Goal: Task Accomplishment & Management: Manage account settings

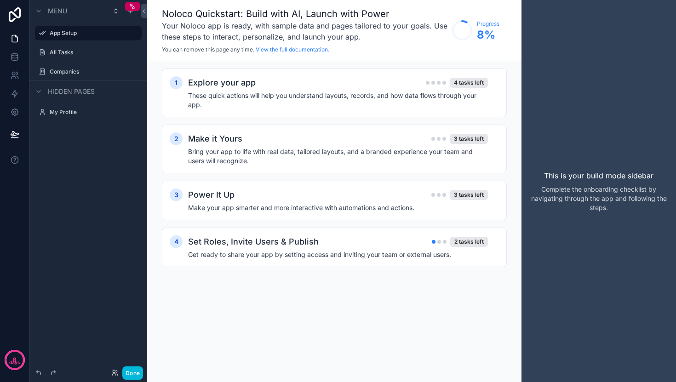
click at [68, 53] on label "All Tasks" at bounding box center [93, 52] width 86 height 7
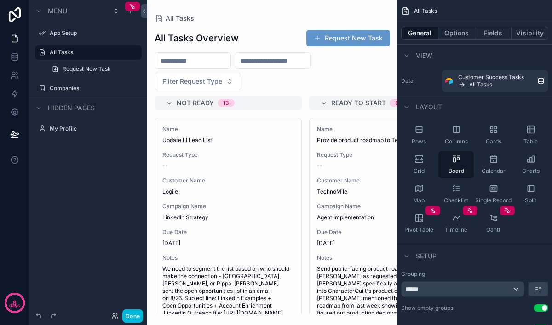
click at [73, 54] on label "All Tasks" at bounding box center [93, 52] width 86 height 7
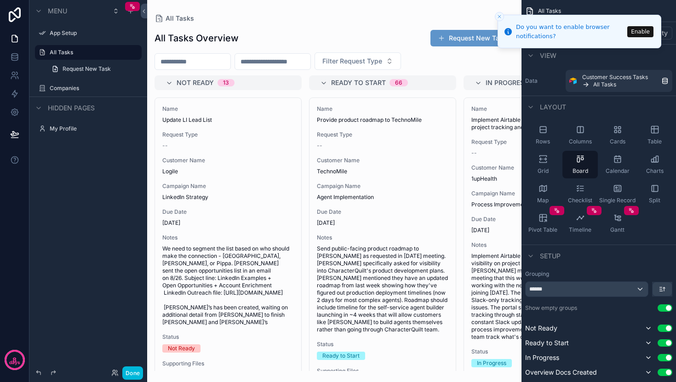
click at [0, 0] on icon "scrollable content" at bounding box center [0, 0] width 0 height 0
click at [132, 54] on icon "scrollable content" at bounding box center [134, 52] width 7 height 7
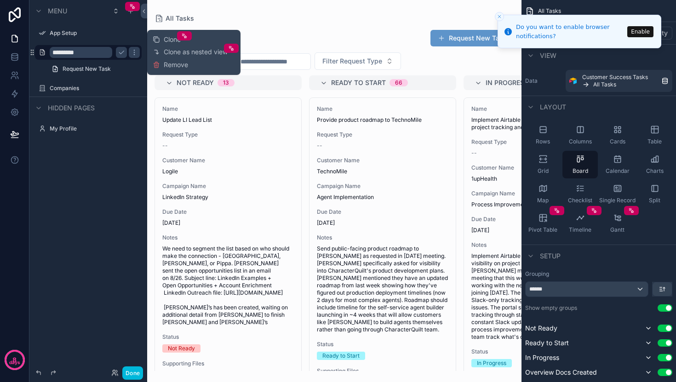
click at [184, 54] on span "Clone as nested view" at bounding box center [196, 51] width 64 height 9
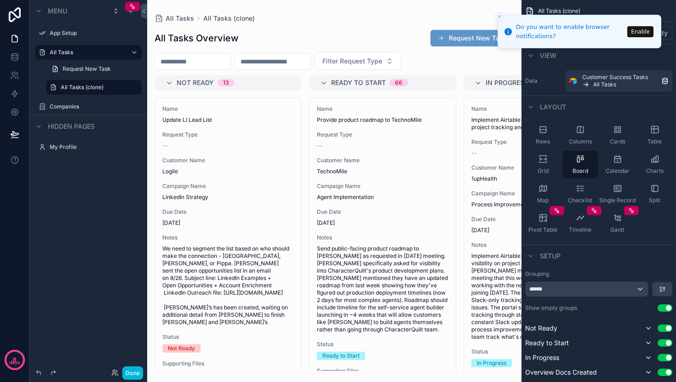
click at [0, 0] on icon "scrollable content" at bounding box center [0, 0] width 0 height 0
click at [93, 88] on input "**********" at bounding box center [87, 87] width 52 height 11
click at [54, 87] on icon "scrollable content" at bounding box center [53, 87] width 7 height 7
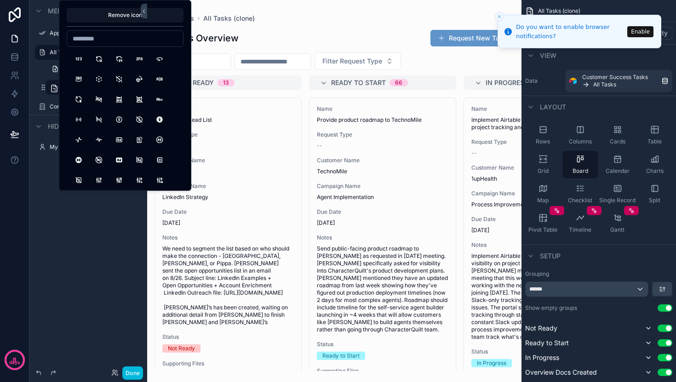
click at [36, 79] on div "**********" at bounding box center [88, 69] width 118 height 52
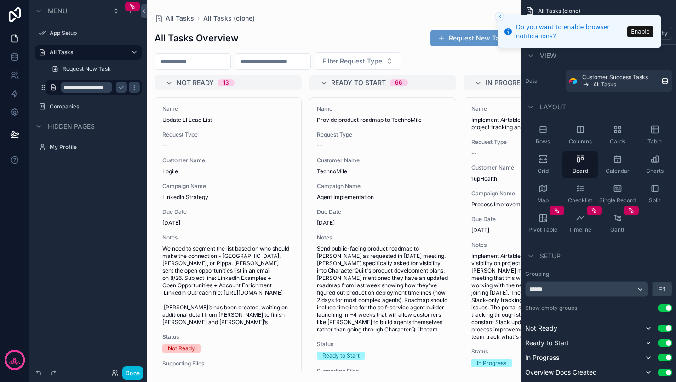
click at [86, 90] on input "**********" at bounding box center [87, 87] width 52 height 11
type input "*"
type input "*********"
click at [136, 90] on icon "scrollable content" at bounding box center [134, 87] width 7 height 7
click at [122, 90] on icon "scrollable content" at bounding box center [121, 87] width 7 height 7
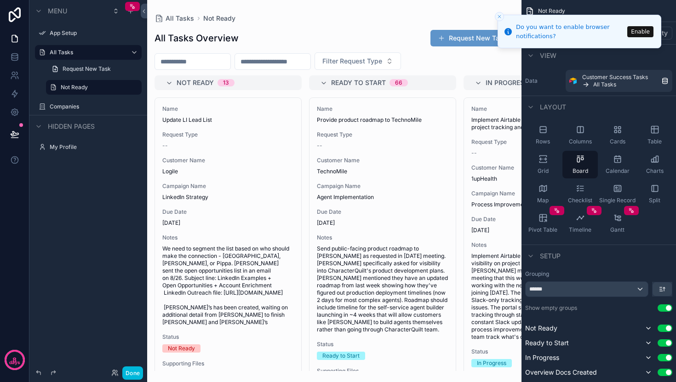
click at [86, 86] on label "Not Ready" at bounding box center [98, 87] width 75 height 7
click at [645, 31] on button "Enable" at bounding box center [641, 31] width 26 height 11
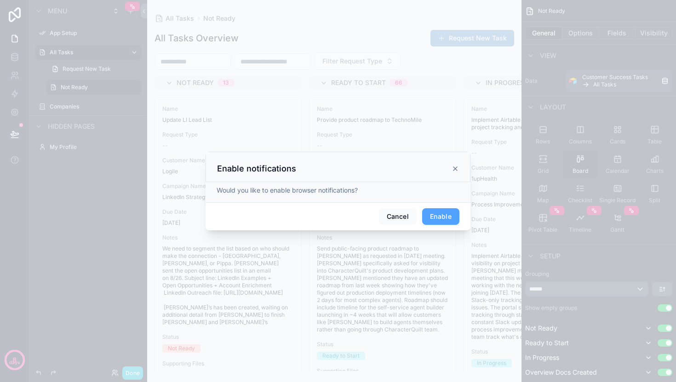
click at [438, 217] on button "Enable" at bounding box center [440, 216] width 37 height 17
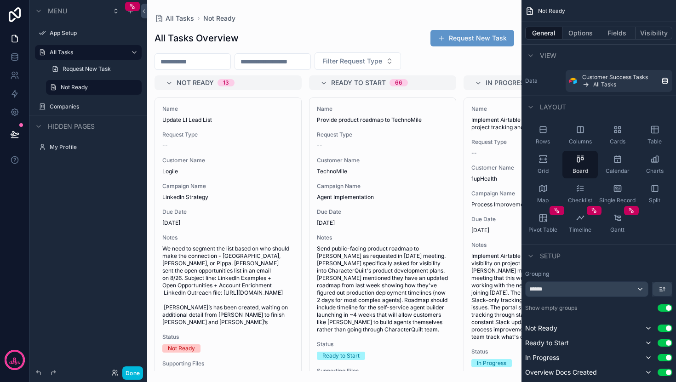
click at [93, 88] on label "Not Ready" at bounding box center [98, 87] width 75 height 7
click at [0, 0] on icon "scrollable content" at bounding box center [0, 0] width 0 height 0
click at [136, 89] on icon "scrollable content" at bounding box center [134, 87] width 7 height 7
click at [115, 103] on div "Companies" at bounding box center [95, 106] width 90 height 7
click at [84, 107] on label "Companies" at bounding box center [93, 106] width 86 height 7
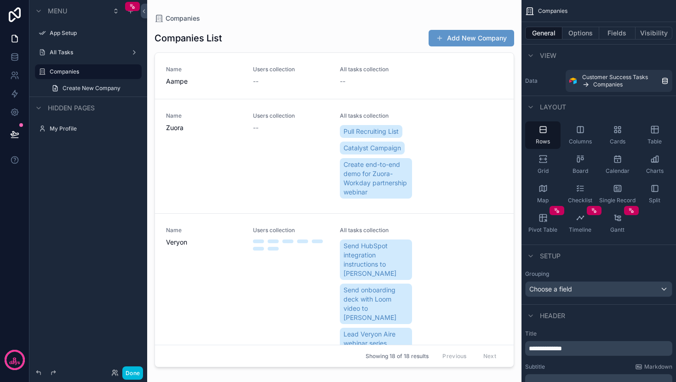
click at [76, 54] on label "All Tasks" at bounding box center [87, 52] width 74 height 7
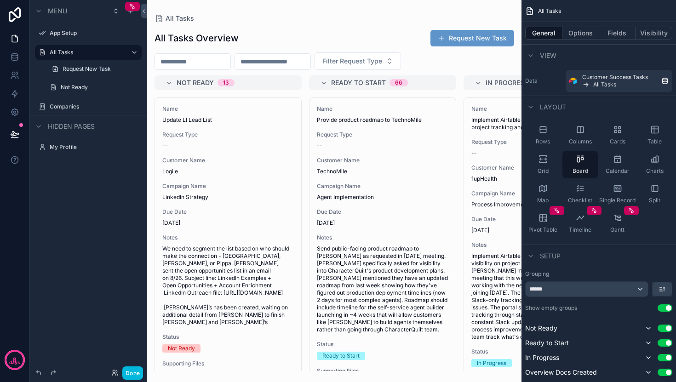
click at [205, 64] on div "scrollable content" at bounding box center [334, 191] width 374 height 382
click at [201, 60] on input "scrollable content" at bounding box center [192, 61] width 75 height 13
click at [0, 0] on icon "scrollable content" at bounding box center [0, 0] width 0 height 0
click at [170, 95] on span "Remove" at bounding box center [176, 93] width 24 height 9
click at [182, 63] on div "scrollable content" at bounding box center [334, 191] width 374 height 382
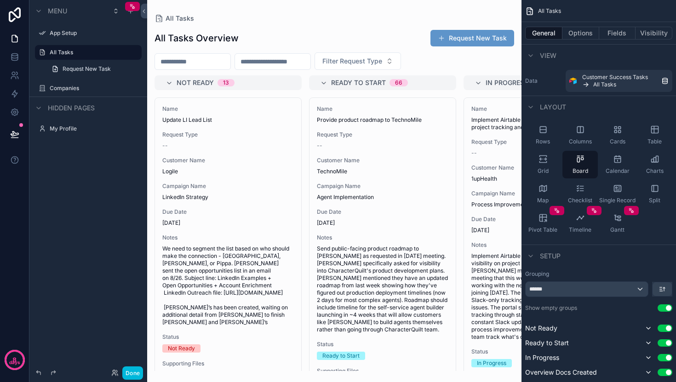
click at [182, 60] on input "scrollable content" at bounding box center [192, 61] width 75 height 13
click at [353, 62] on span "Filter Request Type" at bounding box center [353, 61] width 60 height 9
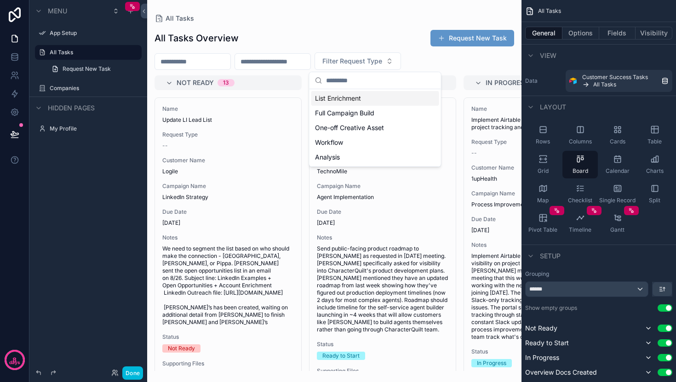
click at [297, 60] on input "scrollable content" at bounding box center [272, 61] width 75 height 13
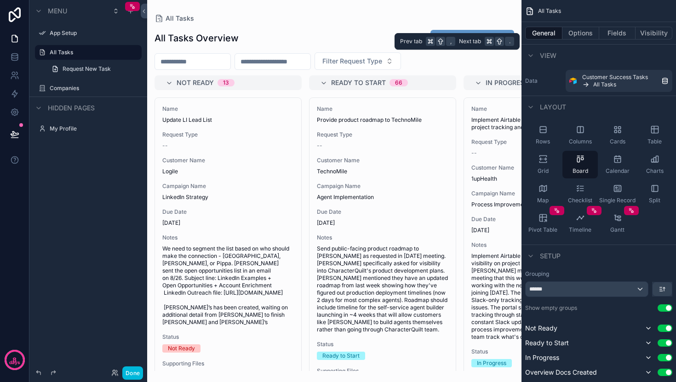
click at [584, 35] on button "Options" at bounding box center [581, 33] width 37 height 13
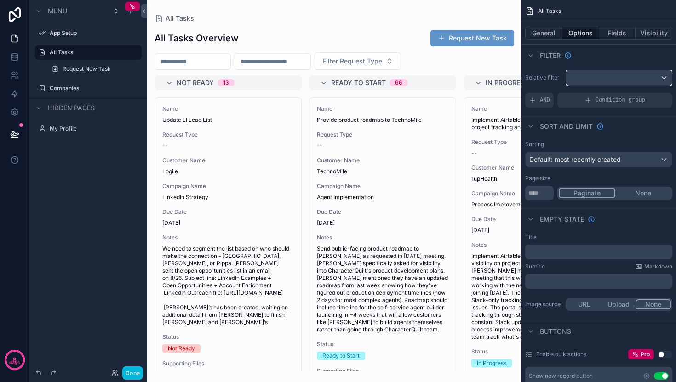
click at [597, 81] on div "scrollable content" at bounding box center [619, 77] width 106 height 15
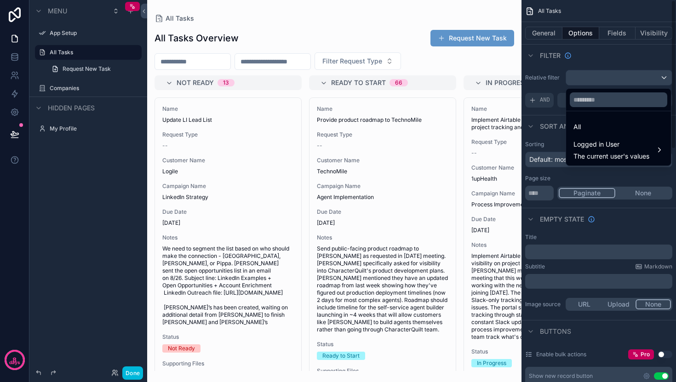
click at [592, 80] on div "scrollable content" at bounding box center [338, 191] width 676 height 382
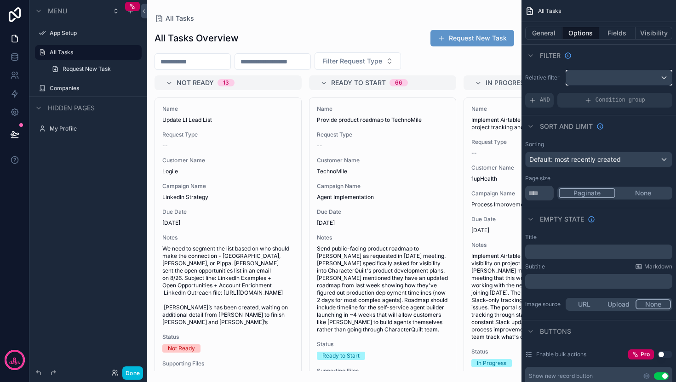
click at [589, 80] on div "scrollable content" at bounding box center [619, 77] width 106 height 15
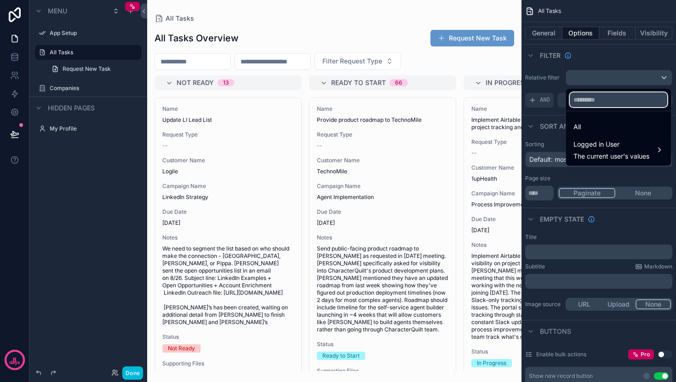
click at [599, 100] on input "text" at bounding box center [619, 99] width 98 height 15
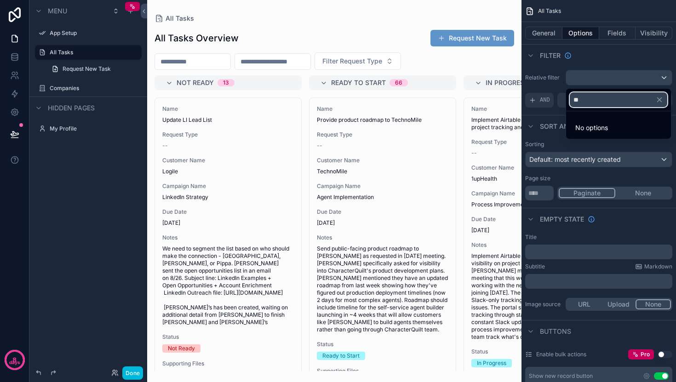
type input "*"
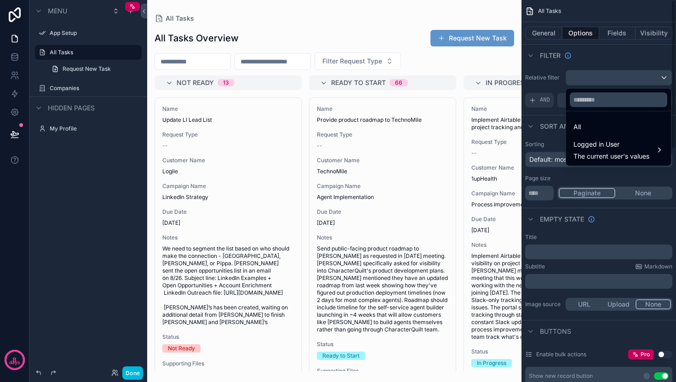
click at [543, 64] on div "scrollable content" at bounding box center [338, 191] width 676 height 382
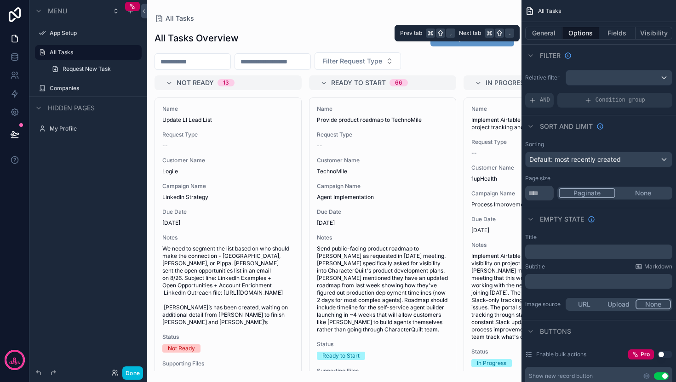
click at [609, 34] on button "Fields" at bounding box center [617, 33] width 37 height 13
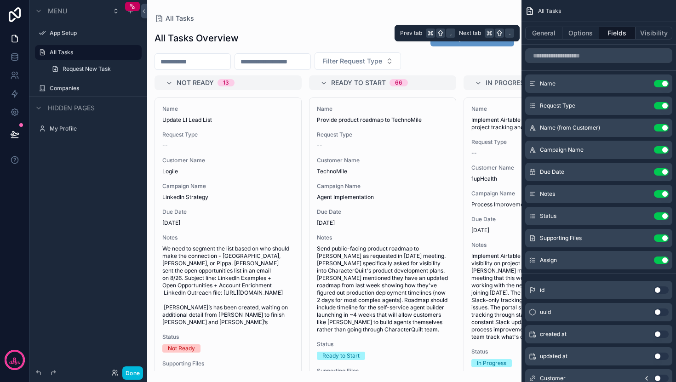
click at [650, 35] on button "Visibility" at bounding box center [654, 33] width 37 height 13
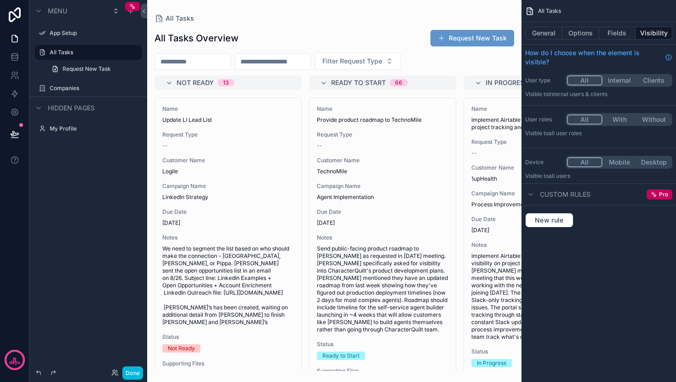
click at [494, 12] on div "All Tasks All Tasks Overview Request New Task Filter Request Type Not Ready 13 …" at bounding box center [334, 185] width 374 height 371
click at [60, 34] on label "App Setup" at bounding box center [93, 32] width 86 height 7
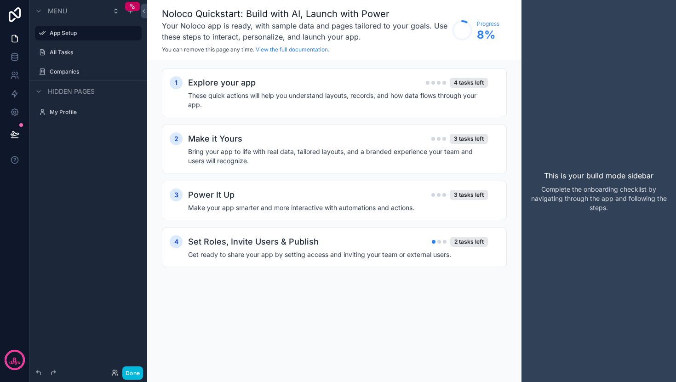
click at [87, 53] on label "All Tasks" at bounding box center [93, 52] width 86 height 7
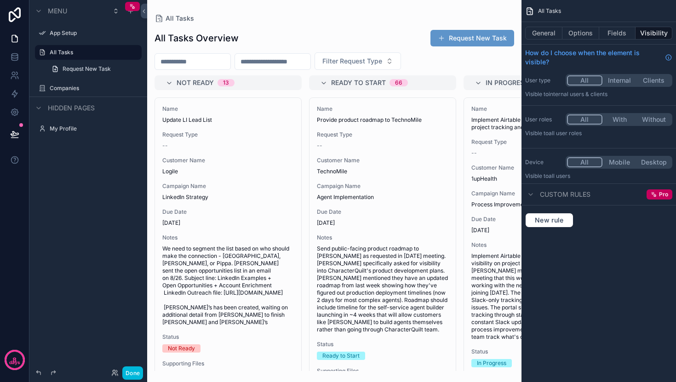
click at [88, 69] on span "Request New Task" at bounding box center [87, 68] width 48 height 7
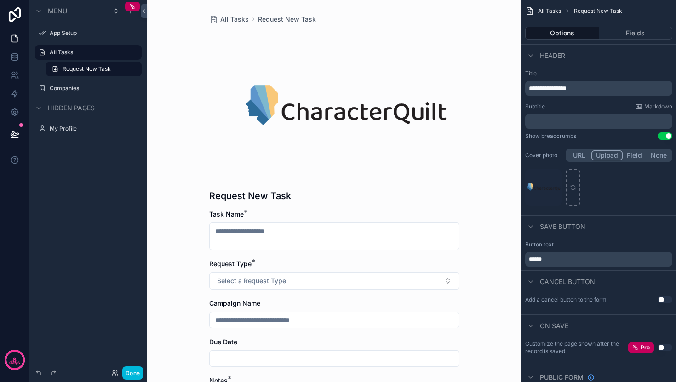
click at [67, 35] on label "App Setup" at bounding box center [93, 32] width 86 height 7
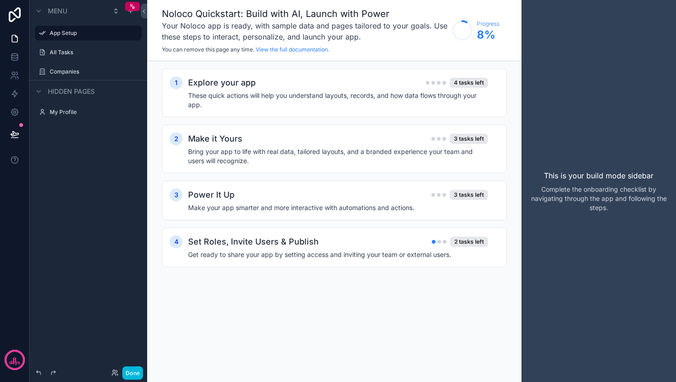
click at [84, 52] on label "All Tasks" at bounding box center [93, 52] width 86 height 7
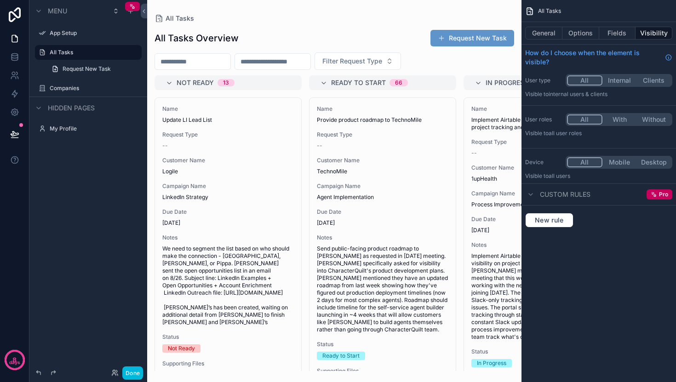
click at [91, 70] on span "Request New Task" at bounding box center [87, 68] width 48 height 7
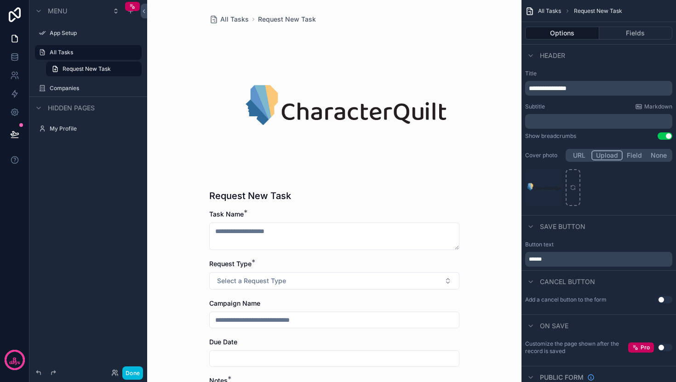
click at [87, 54] on label "All Tasks" at bounding box center [93, 52] width 86 height 7
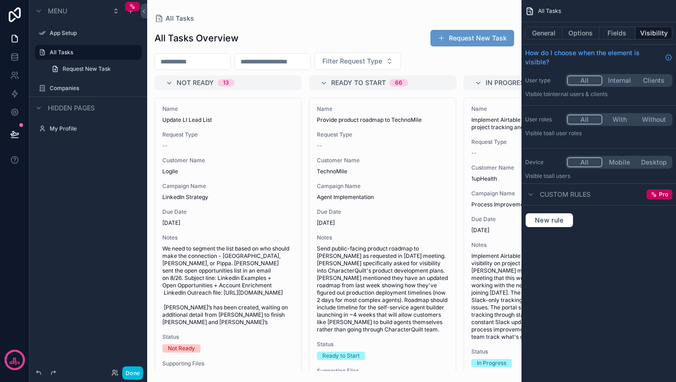
click at [68, 33] on label "App Setup" at bounding box center [93, 32] width 86 height 7
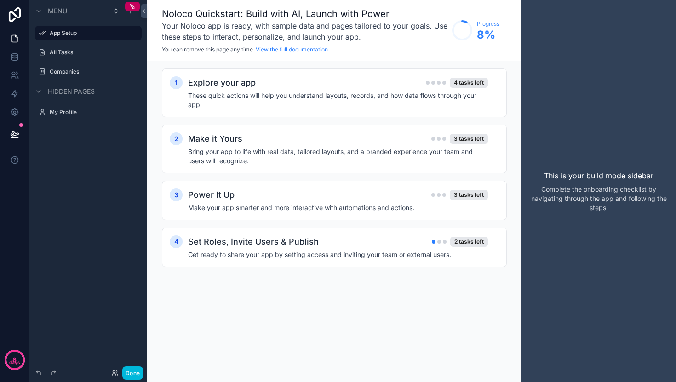
click at [0, 0] on icon "scrollable content" at bounding box center [0, 0] width 0 height 0
click at [65, 111] on label "My Profile" at bounding box center [93, 112] width 86 height 7
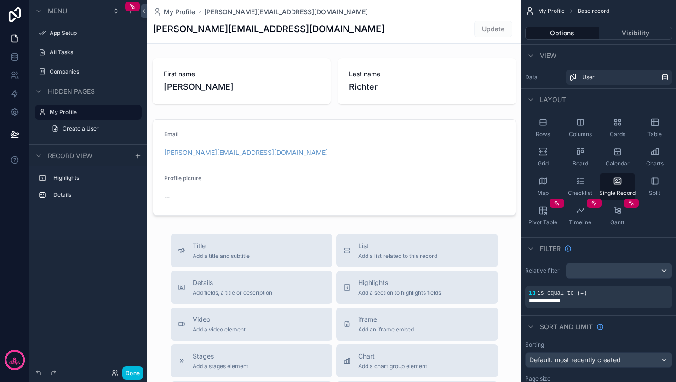
click at [178, 178] on div "scrollable content" at bounding box center [334, 317] width 374 height 635
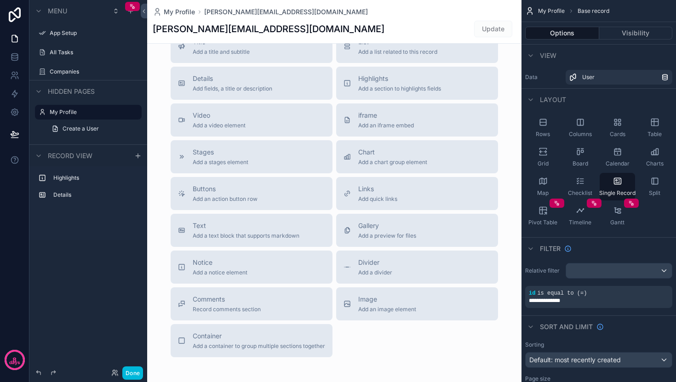
scroll to position [253, 0]
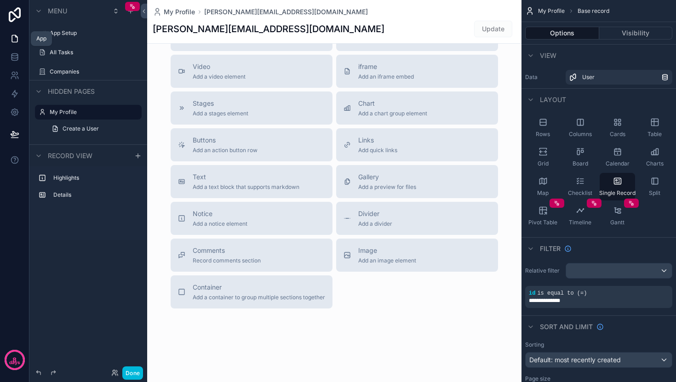
click at [12, 38] on icon at bounding box center [14, 38] width 9 height 9
click at [114, 11] on icon "scrollable content" at bounding box center [115, 10] width 7 height 7
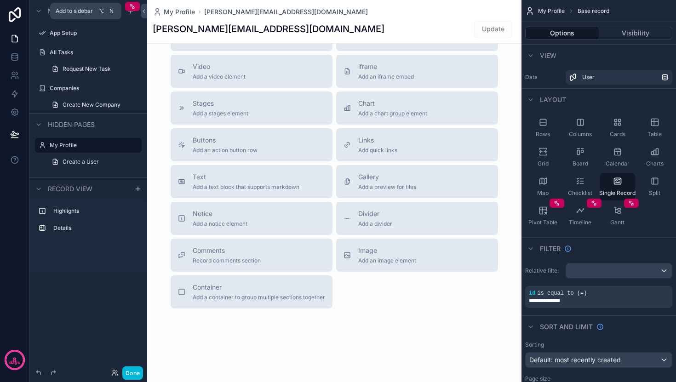
click at [129, 15] on div "scrollable content" at bounding box center [130, 11] width 11 height 11
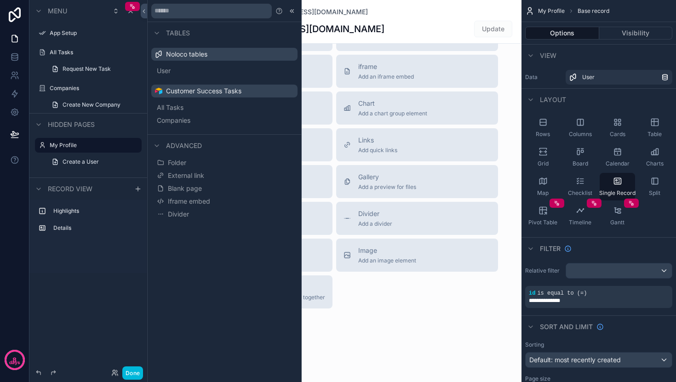
click at [181, 163] on span "Folder" at bounding box center [177, 162] width 18 height 9
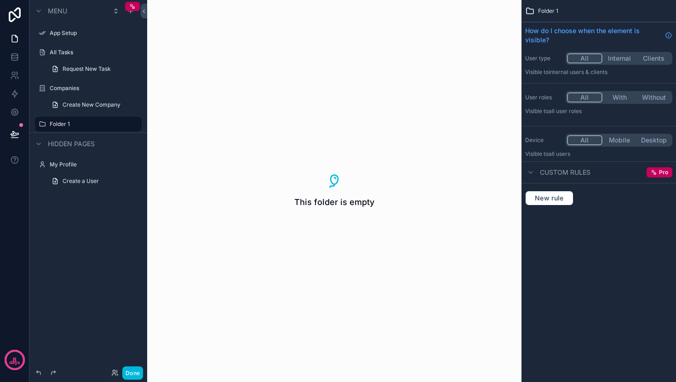
click at [0, 0] on icon "scrollable content" at bounding box center [0, 0] width 0 height 0
click at [135, 125] on icon "scrollable content" at bounding box center [134, 124] width 7 height 7
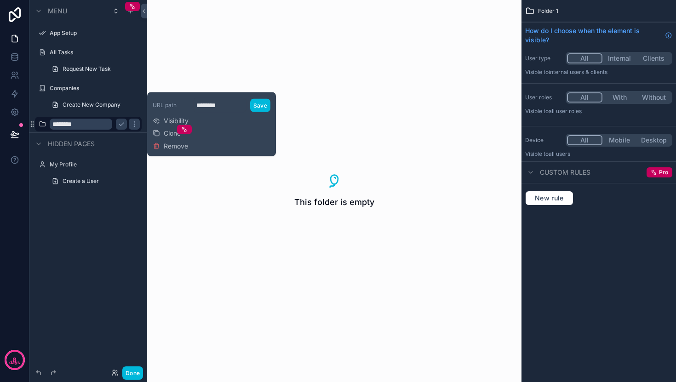
click at [172, 147] on span "Remove" at bounding box center [176, 146] width 24 height 9
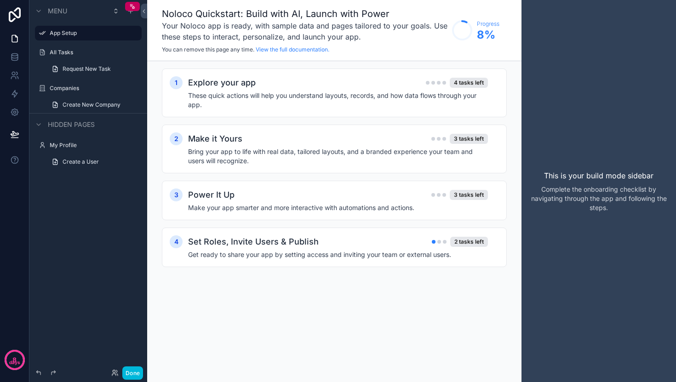
click at [0, 0] on icon "scrollable content" at bounding box center [0, 0] width 0 height 0
click at [131, 15] on div "scrollable content" at bounding box center [130, 11] width 11 height 11
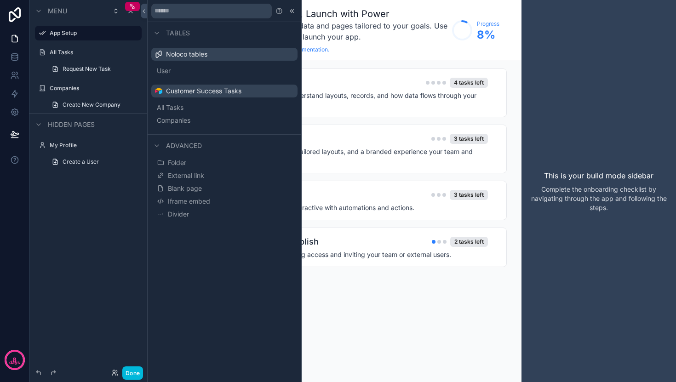
click at [181, 214] on span "Divider" at bounding box center [178, 214] width 21 height 9
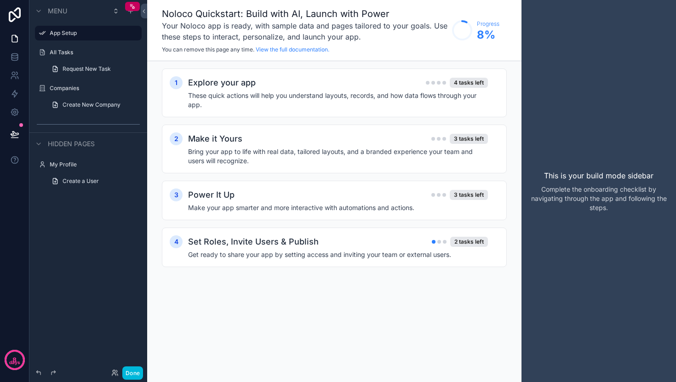
click at [0, 0] on icon "scrollable content" at bounding box center [0, 0] width 0 height 0
click at [166, 138] on span "Remove" at bounding box center [176, 136] width 24 height 9
click at [113, 374] on icon at bounding box center [114, 375] width 4 height 2
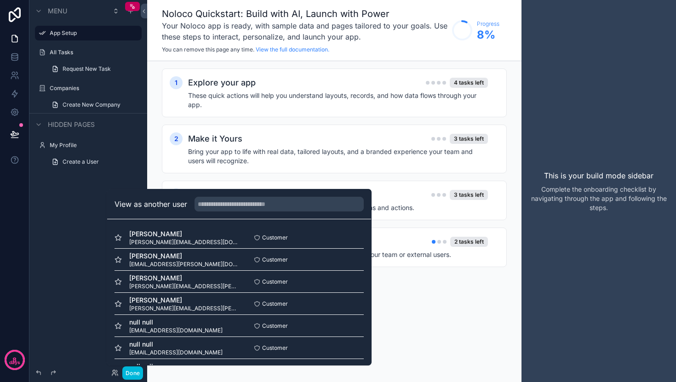
click at [0, 0] on button "Select" at bounding box center [0, 0] width 0 height 0
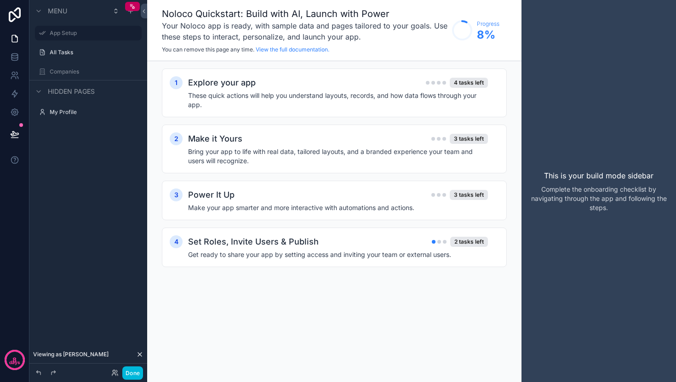
click at [64, 51] on label "All Tasks" at bounding box center [93, 52] width 86 height 7
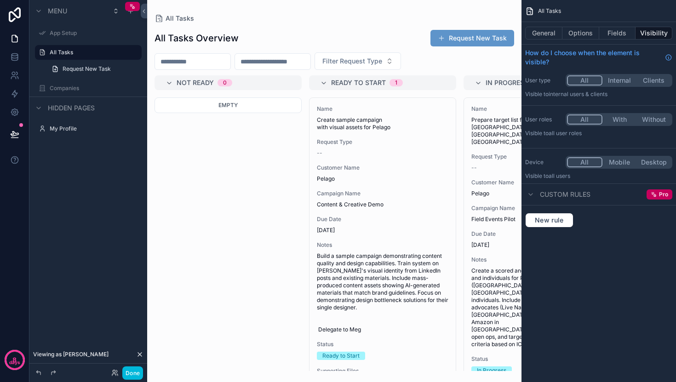
click at [65, 52] on label "All Tasks" at bounding box center [93, 52] width 86 height 7
click at [92, 52] on label "All Tasks" at bounding box center [93, 52] width 86 height 7
click at [67, 52] on label "All Tasks" at bounding box center [93, 52] width 86 height 7
click at [76, 56] on label "All Tasks" at bounding box center [93, 52] width 86 height 7
click at [0, 0] on icon "scrollable content" at bounding box center [0, 0] width 0 height 0
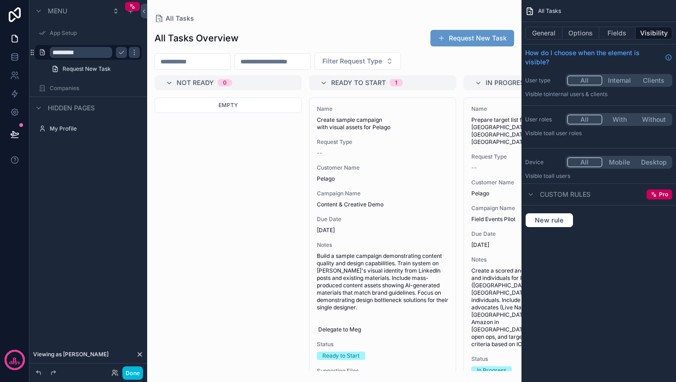
click at [135, 54] on icon "scrollable content" at bounding box center [134, 52] width 7 height 7
click at [91, 219] on div "Menu App Setup ********* Request New Task Companies Hidden pages My Profile" at bounding box center [88, 185] width 118 height 371
click at [113, 373] on icon at bounding box center [114, 372] width 7 height 7
click at [75, 275] on div "Menu App Setup ********* Request New Task Companies Hidden pages My Profile" at bounding box center [88, 185] width 118 height 371
click at [12, 39] on icon at bounding box center [14, 38] width 9 height 9
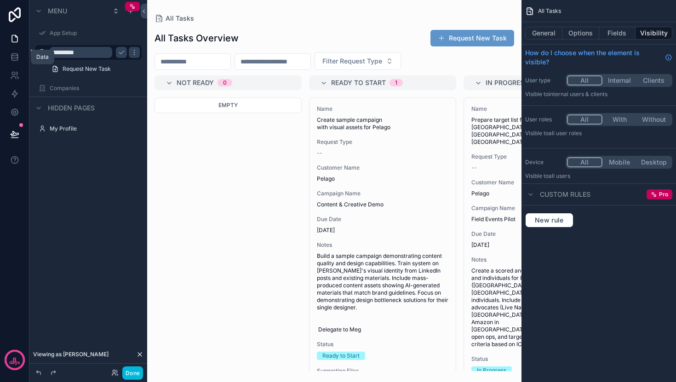
click at [14, 62] on link at bounding box center [14, 57] width 29 height 18
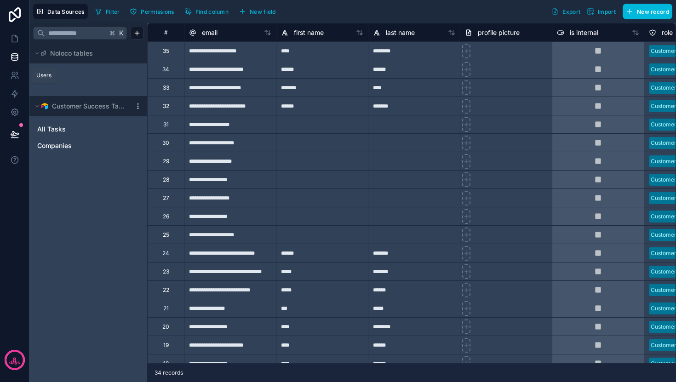
click at [13, 79] on icon at bounding box center [14, 75] width 9 height 9
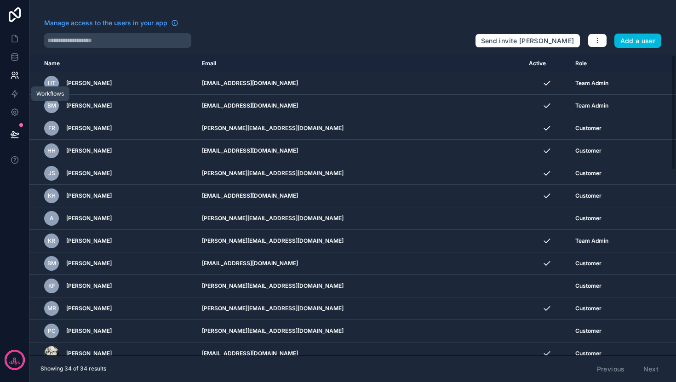
click at [12, 94] on icon at bounding box center [15, 94] width 6 height 7
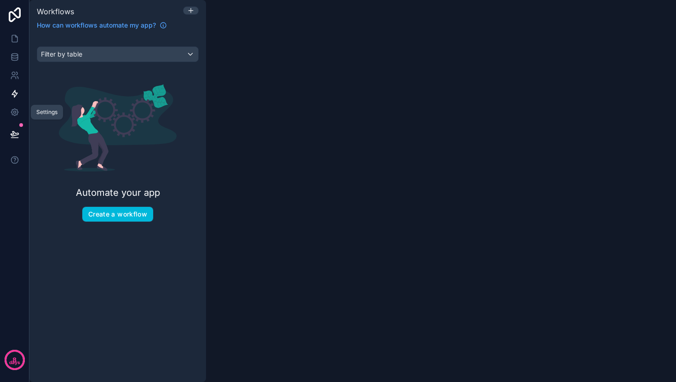
click at [11, 113] on icon at bounding box center [14, 112] width 9 height 9
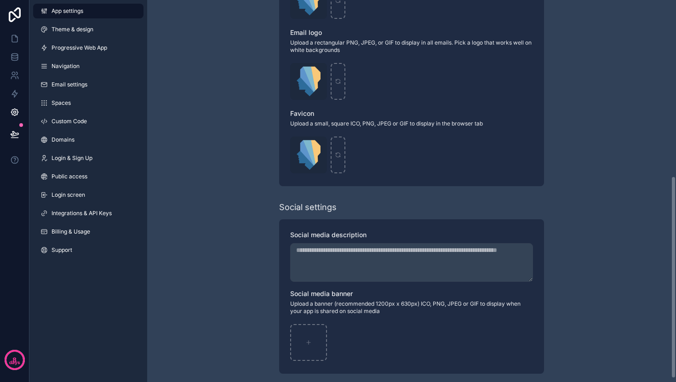
scroll to position [339, 0]
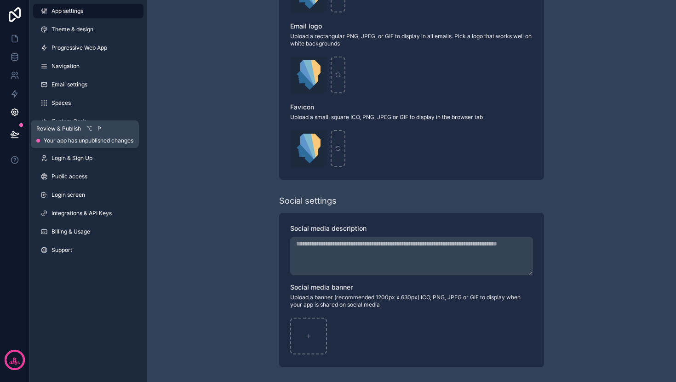
click at [15, 139] on button at bounding box center [15, 134] width 20 height 26
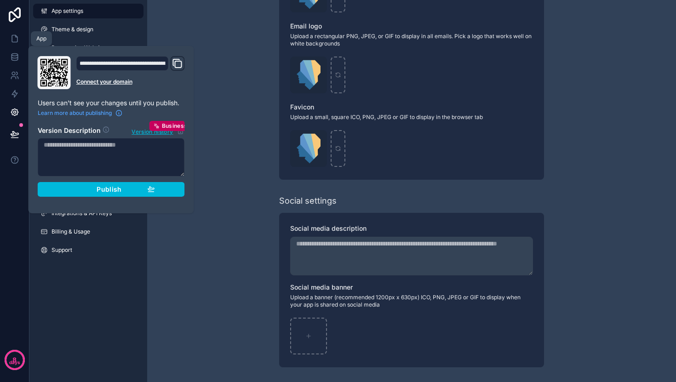
click at [15, 38] on icon at bounding box center [14, 38] width 9 height 9
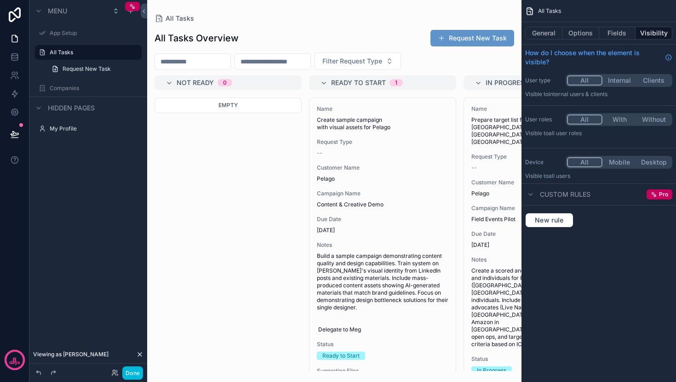
click at [88, 88] on label "Companies" at bounding box center [93, 88] width 86 height 7
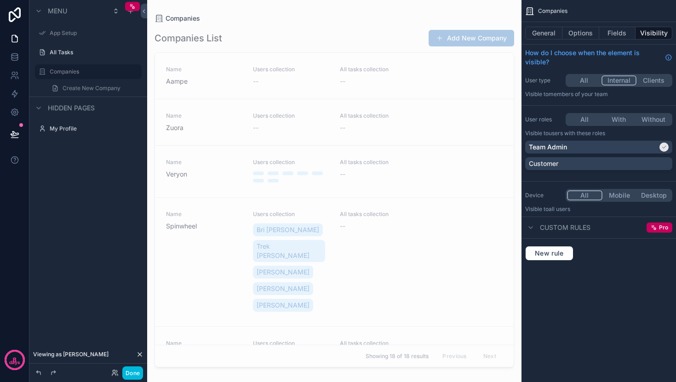
click at [69, 55] on label "All Tasks" at bounding box center [93, 52] width 86 height 7
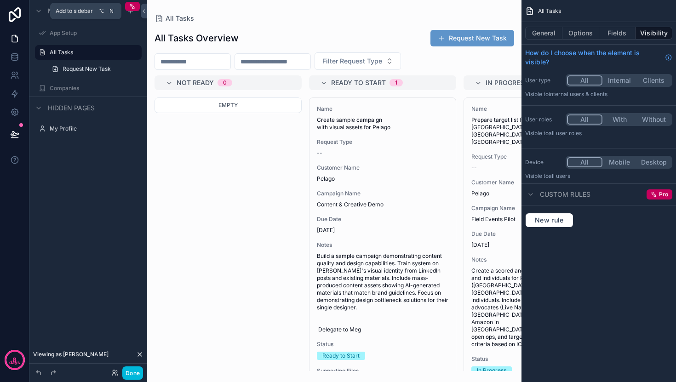
click at [132, 14] on icon "scrollable content" at bounding box center [130, 10] width 7 height 7
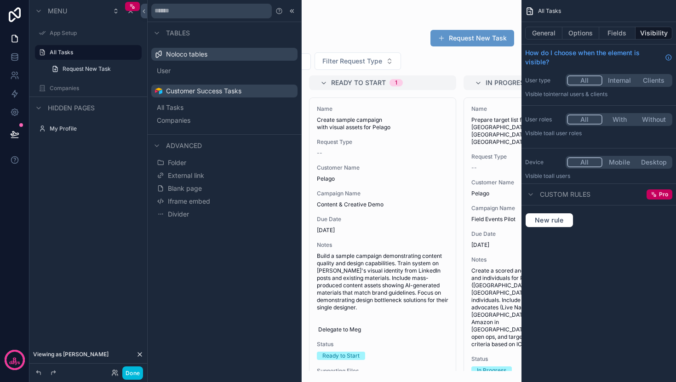
click at [178, 190] on span "Blank page" at bounding box center [185, 188] width 34 height 9
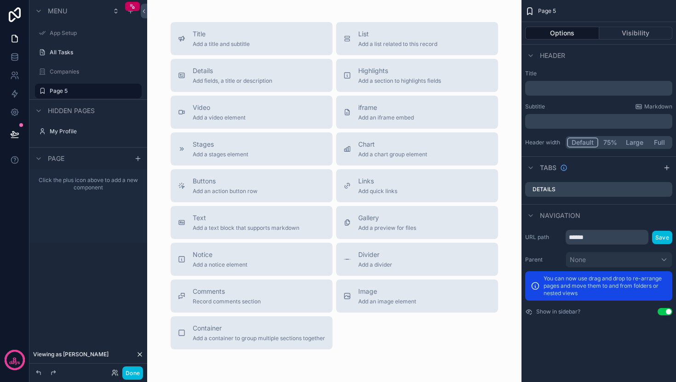
click at [248, 77] on div "Details Add fields, a title or description" at bounding box center [233, 75] width 80 height 18
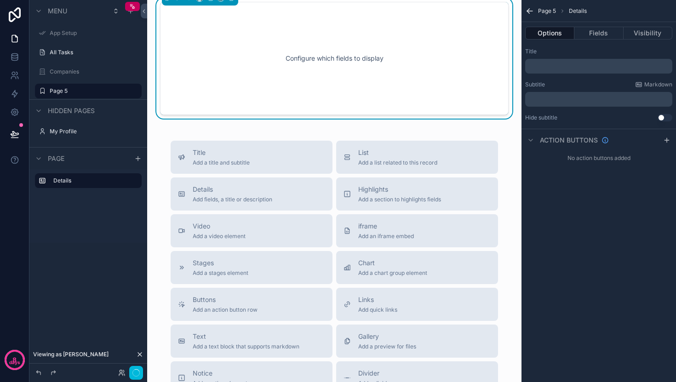
click at [317, 55] on div "Configure which fields to display" at bounding box center [334, 58] width 318 height 83
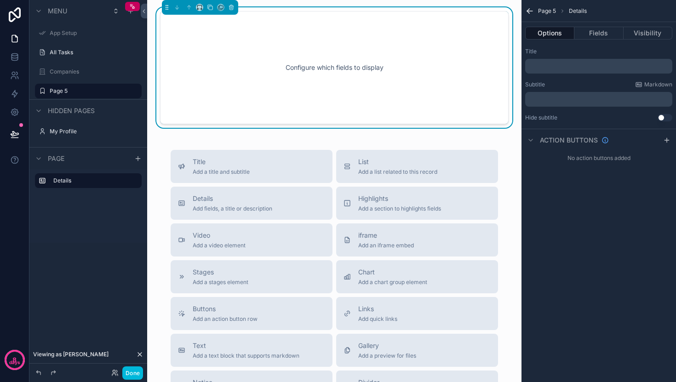
click at [317, 70] on div "Configure which fields to display" at bounding box center [334, 67] width 318 height 83
click at [336, 69] on div "Configure which fields to display" at bounding box center [334, 67] width 318 height 83
click at [167, 8] on icon "scrollable content" at bounding box center [167, 7] width 6 height 6
click at [302, 69] on div "Configure which fields to display" at bounding box center [334, 67] width 318 height 83
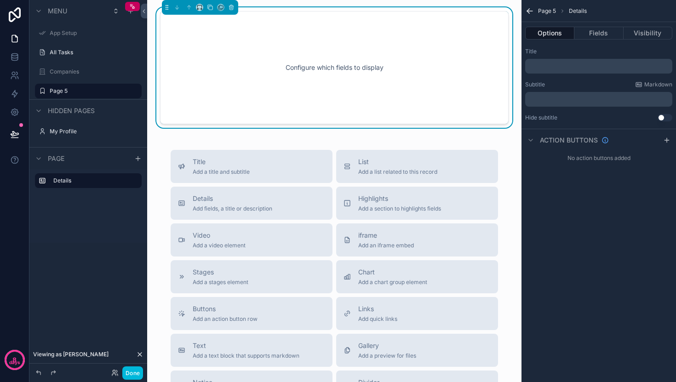
click at [568, 68] on p "﻿" at bounding box center [600, 66] width 142 height 7
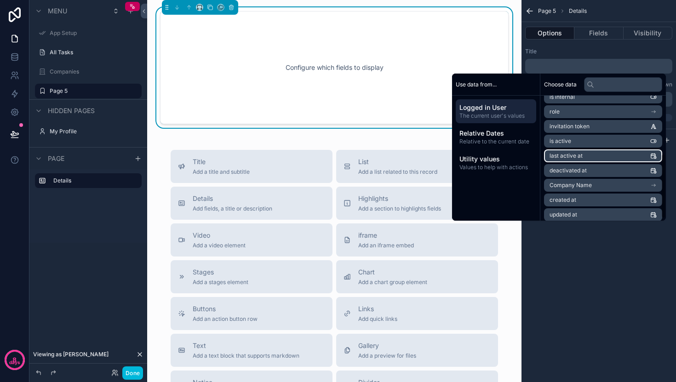
scroll to position [116, 0]
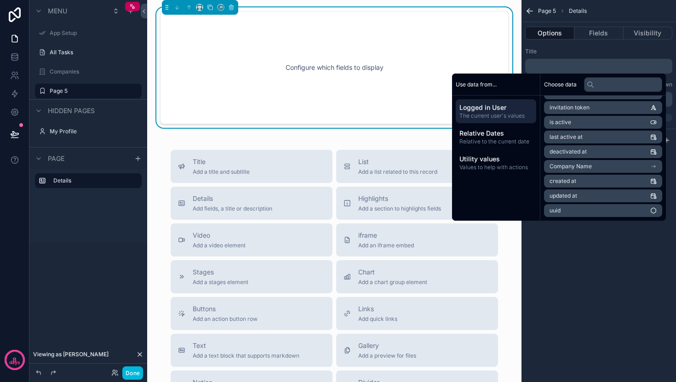
click at [502, 139] on span "Relative to the current date" at bounding box center [496, 141] width 73 height 7
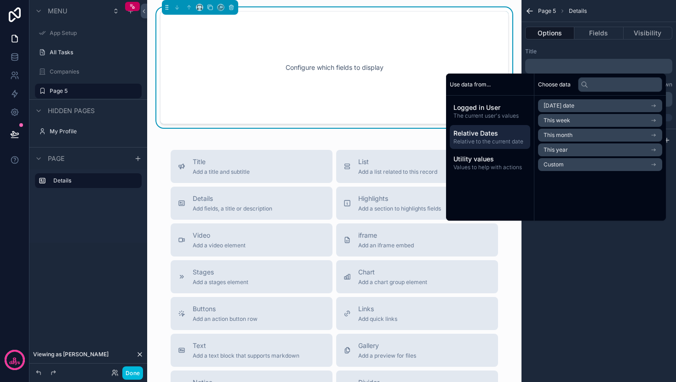
scroll to position [0, 0]
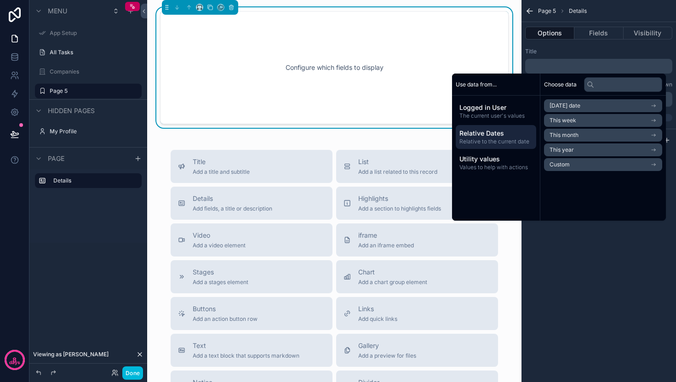
click at [499, 164] on span "Values to help with actions" at bounding box center [496, 167] width 73 height 7
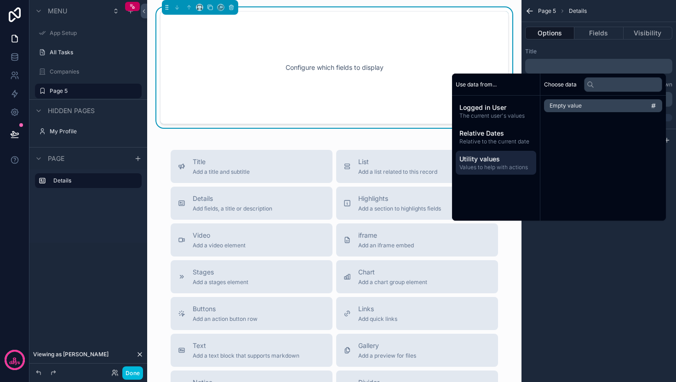
click at [589, 34] on button "Fields" at bounding box center [599, 33] width 49 height 13
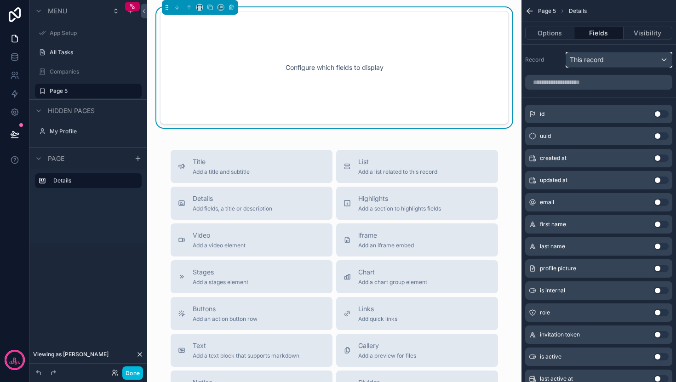
click at [603, 61] on span "This record" at bounding box center [587, 59] width 34 height 9
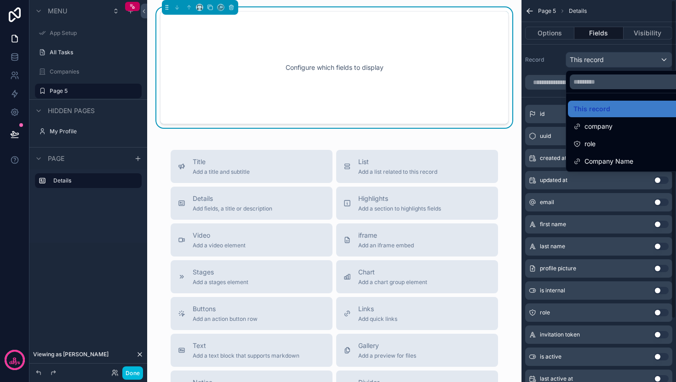
click at [542, 99] on div "scrollable content" at bounding box center [338, 191] width 676 height 382
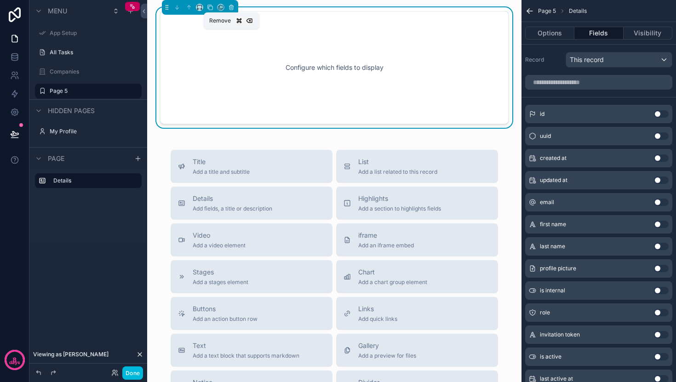
click at [232, 7] on icon "scrollable content" at bounding box center [231, 7] width 6 height 6
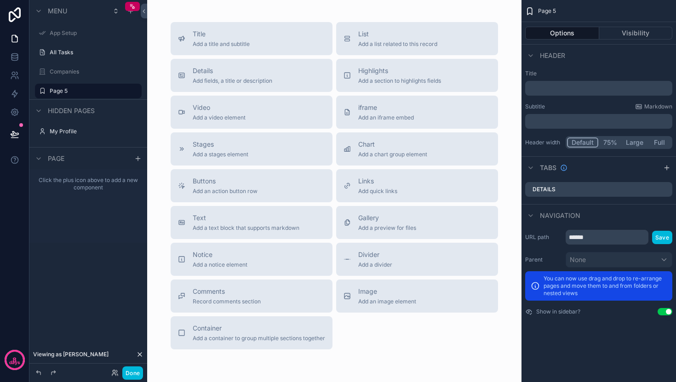
click at [373, 75] on div "Highlights Add a section to highlights fields" at bounding box center [399, 75] width 83 height 18
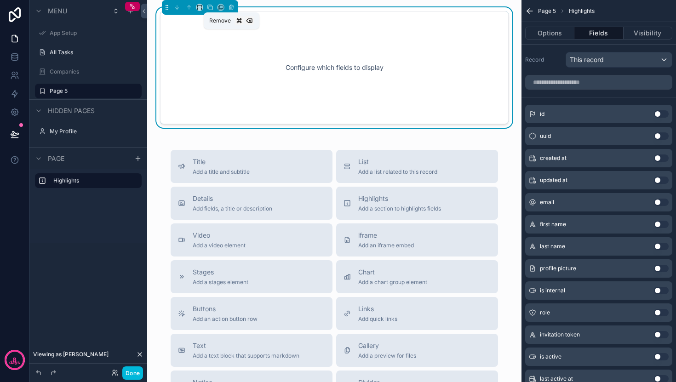
click at [232, 7] on icon "scrollable content" at bounding box center [232, 8] width 0 height 2
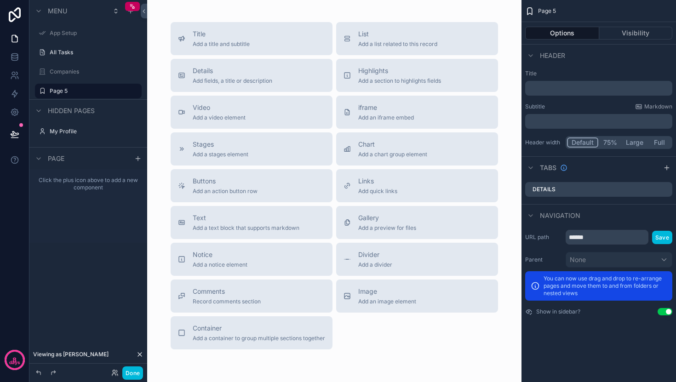
click at [388, 150] on div "Chart Add a chart group element" at bounding box center [392, 149] width 69 height 18
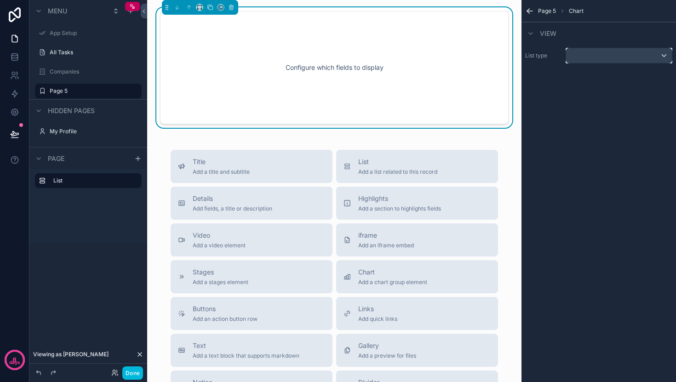
click at [587, 58] on div "scrollable content" at bounding box center [619, 55] width 106 height 15
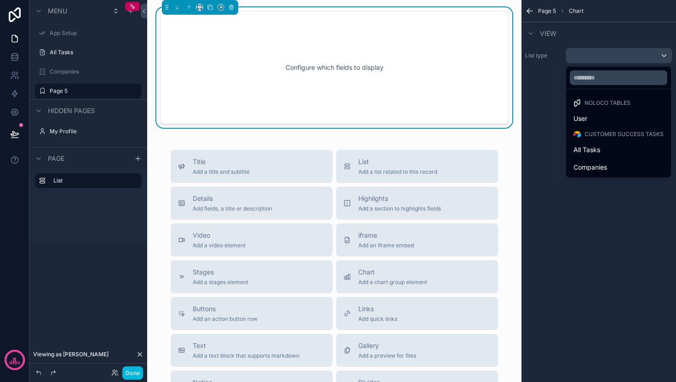
click at [595, 133] on span "Customer Success Tasks" at bounding box center [624, 134] width 79 height 7
click at [578, 135] on img at bounding box center [577, 134] width 7 height 7
click at [592, 152] on span "All Tasks" at bounding box center [587, 149] width 27 height 11
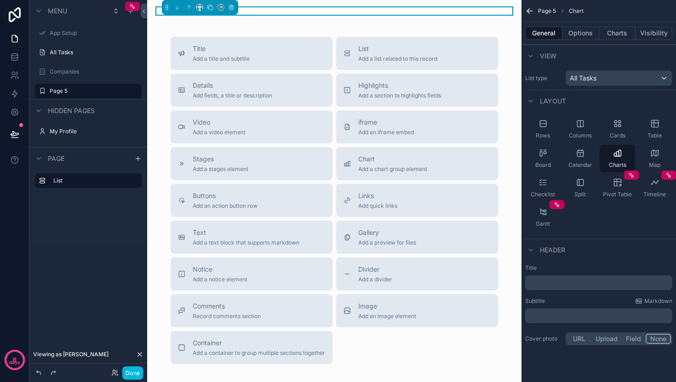
click at [613, 125] on icon "scrollable content" at bounding box center [617, 123] width 9 height 9
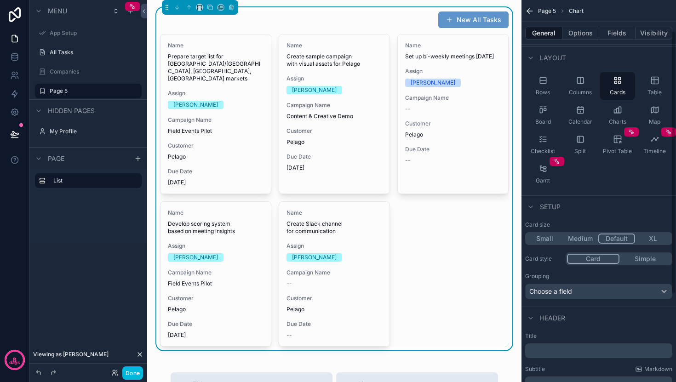
scroll to position [45, 0]
click at [543, 237] on button "Small" at bounding box center [545, 237] width 36 height 10
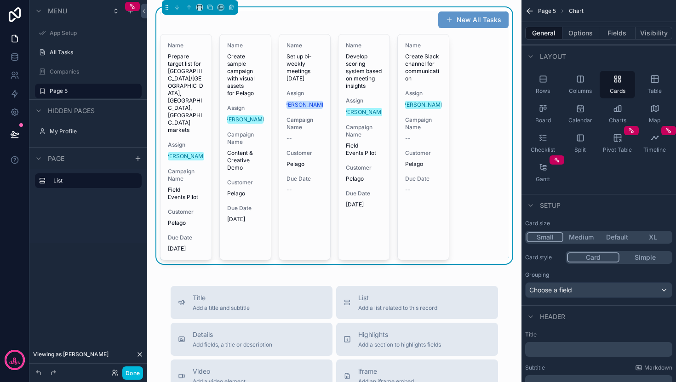
click at [578, 232] on button "Medium" at bounding box center [582, 237] width 36 height 10
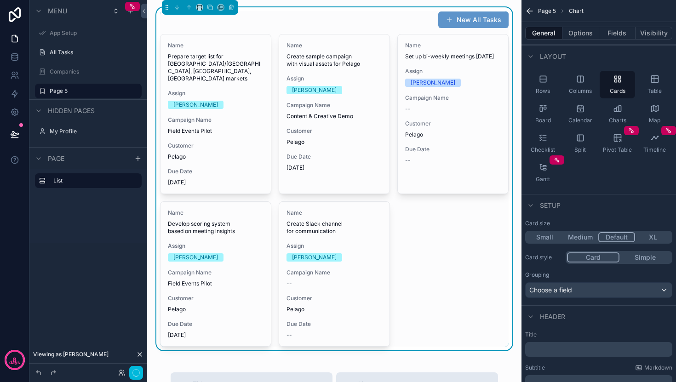
click at [608, 235] on button "Default" at bounding box center [617, 237] width 37 height 10
click at [650, 236] on button "XL" at bounding box center [653, 237] width 36 height 10
click at [618, 236] on button "Default" at bounding box center [617, 237] width 37 height 10
click at [640, 255] on button "Simple" at bounding box center [646, 258] width 52 height 10
click at [596, 256] on button "Card" at bounding box center [593, 258] width 52 height 10
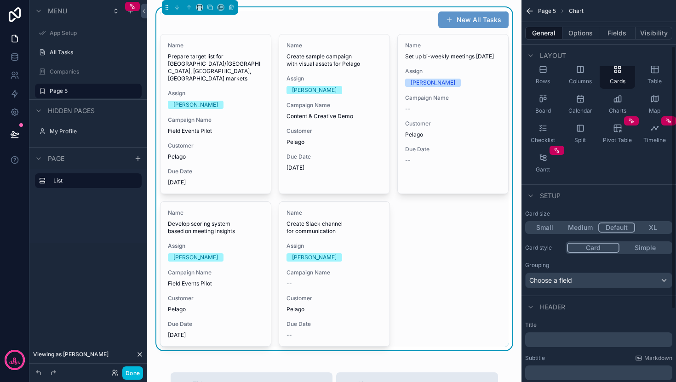
scroll to position [69, 0]
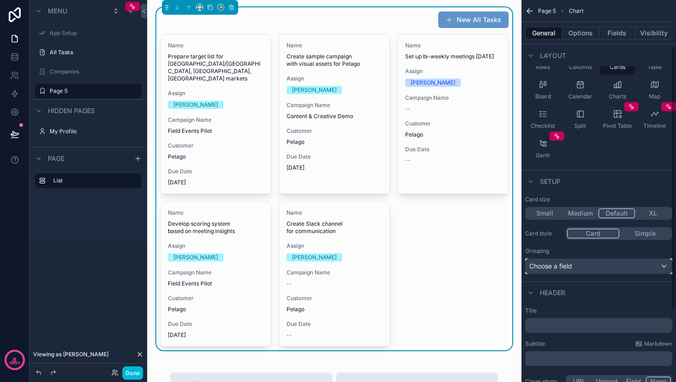
click at [563, 261] on div "Choose a field" at bounding box center [599, 266] width 146 height 15
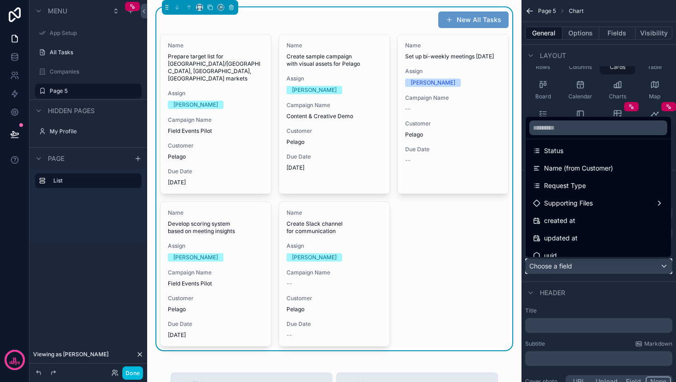
scroll to position [148, 0]
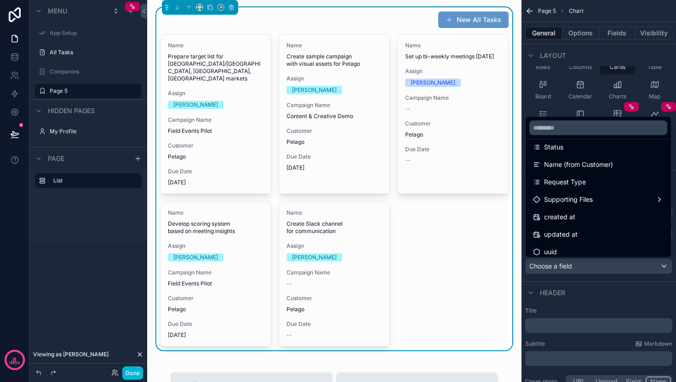
click at [562, 152] on span "Status" at bounding box center [553, 147] width 19 height 11
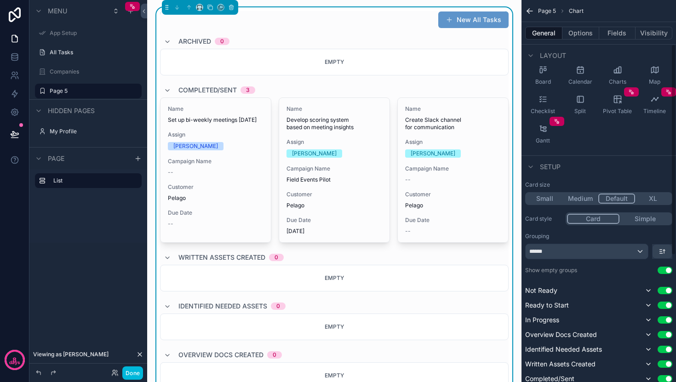
scroll to position [84, 0]
click at [669, 268] on div "Shown by default" at bounding box center [648, 275] width 56 height 15
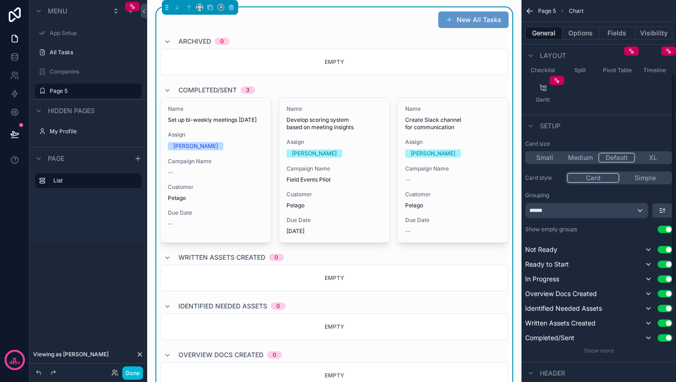
scroll to position [133, 0]
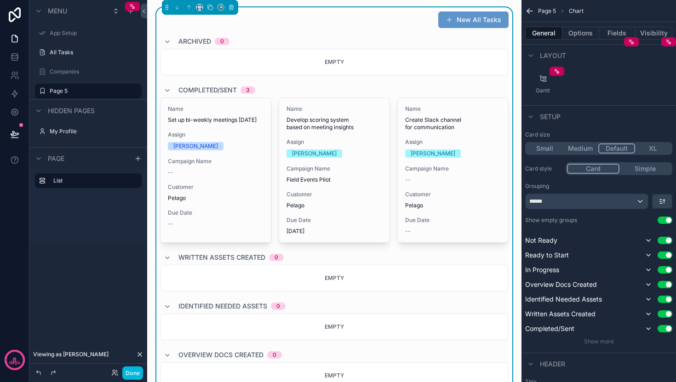
click at [669, 256] on button "Use setting" at bounding box center [665, 255] width 15 height 7
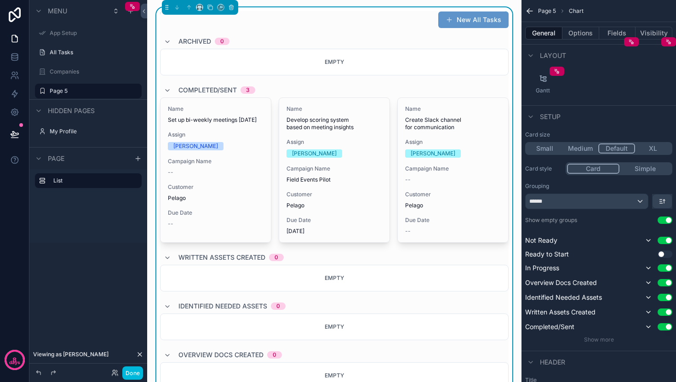
click at [668, 269] on button "Use setting" at bounding box center [665, 268] width 15 height 7
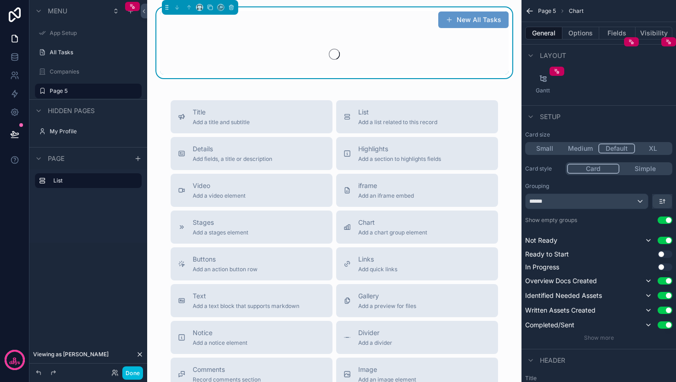
click at [664, 255] on button "Use setting" at bounding box center [665, 254] width 15 height 7
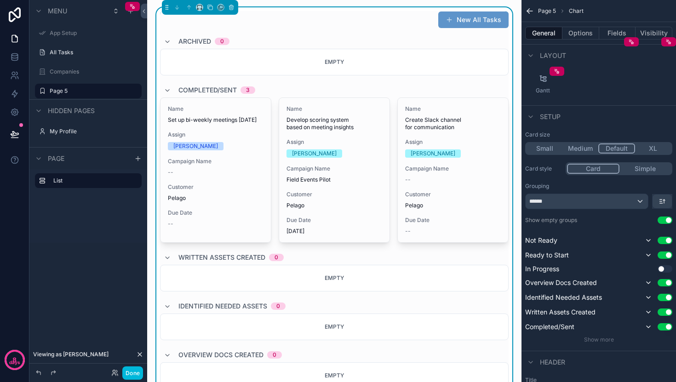
click at [670, 242] on button "Use setting" at bounding box center [665, 240] width 15 height 7
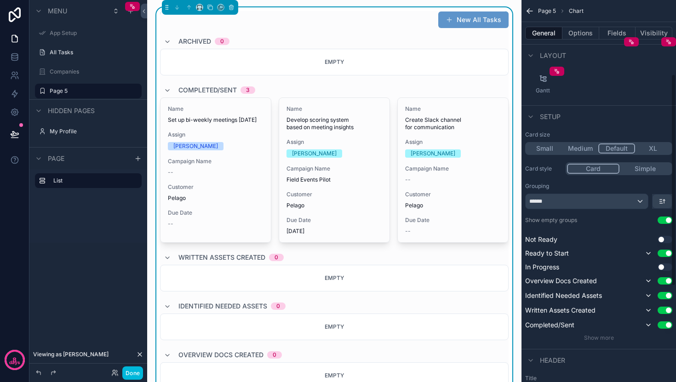
click at [670, 281] on button "Use setting" at bounding box center [665, 280] width 15 height 7
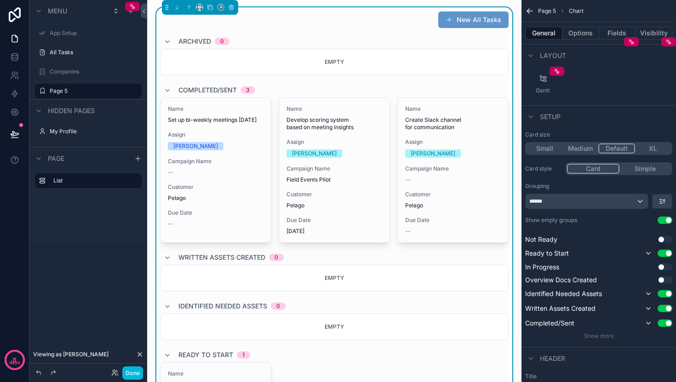
click at [668, 294] on button "Use setting" at bounding box center [665, 293] width 15 height 7
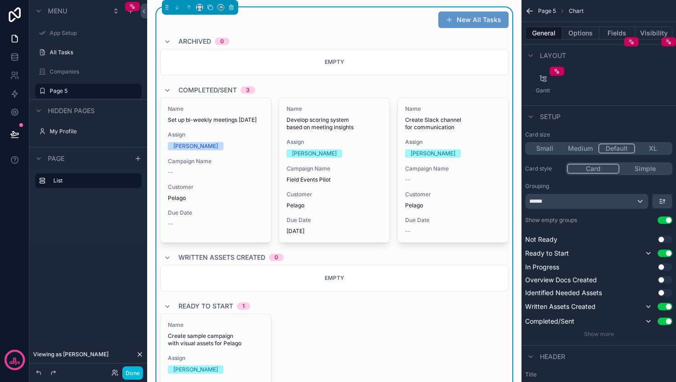
click at [670, 307] on button "Use setting" at bounding box center [665, 306] width 15 height 7
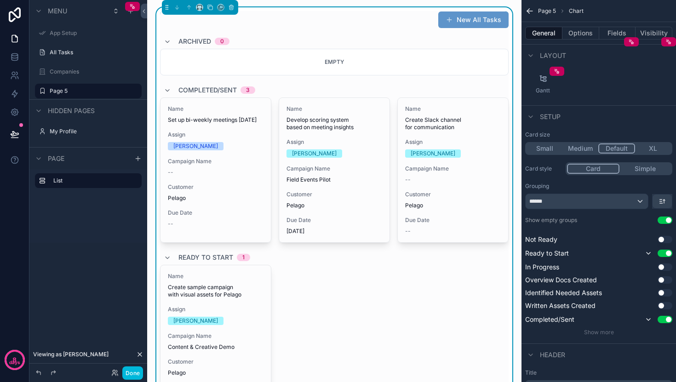
click at [670, 321] on button "Use setting" at bounding box center [665, 319] width 15 height 7
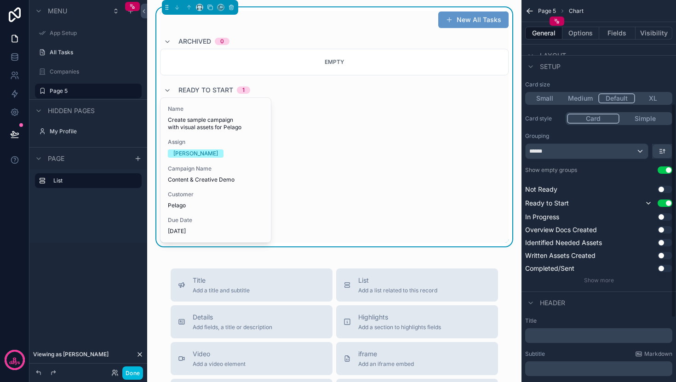
scroll to position [183, 0]
click at [667, 170] on button "Use setting" at bounding box center [665, 170] width 15 height 7
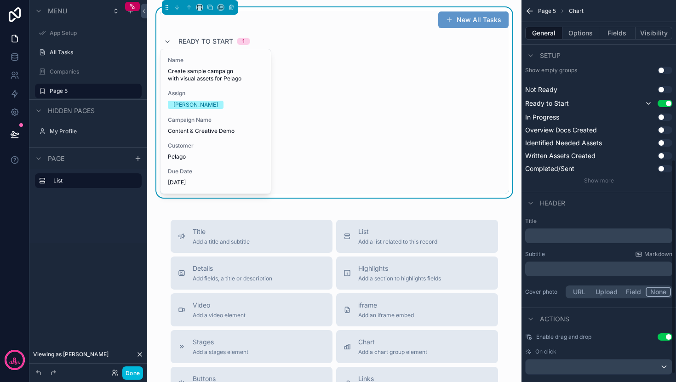
scroll to position [284, 0]
click at [568, 232] on p "﻿" at bounding box center [600, 235] width 142 height 9
click at [586, 235] on p "**********" at bounding box center [600, 235] width 142 height 9
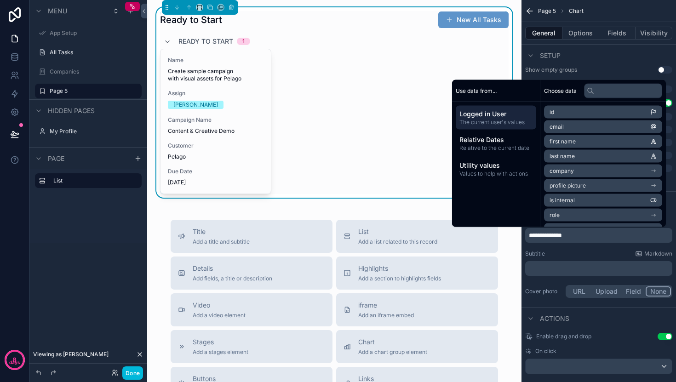
click at [577, 253] on div "Subtitle Markdown" at bounding box center [598, 253] width 147 height 7
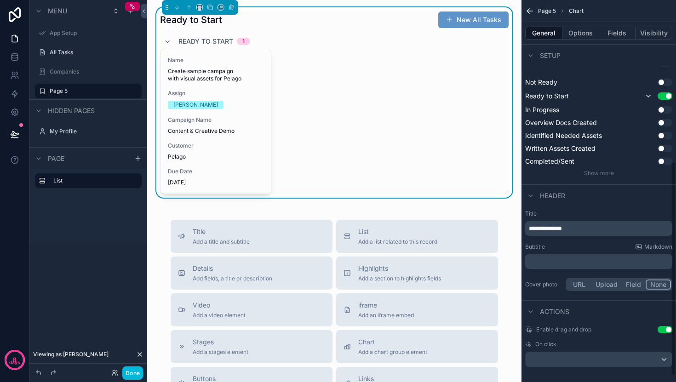
scroll to position [298, 0]
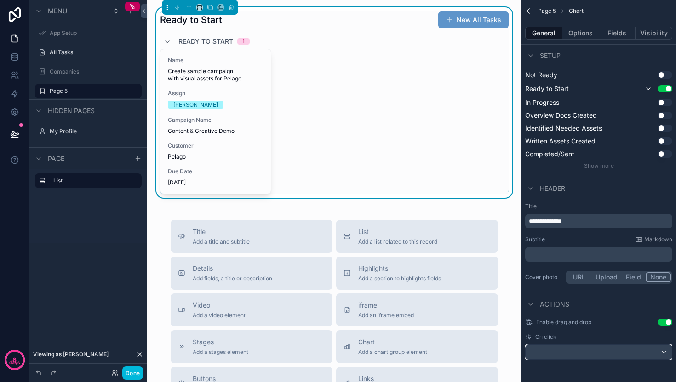
click at [566, 352] on div "scrollable content" at bounding box center [599, 352] width 146 height 15
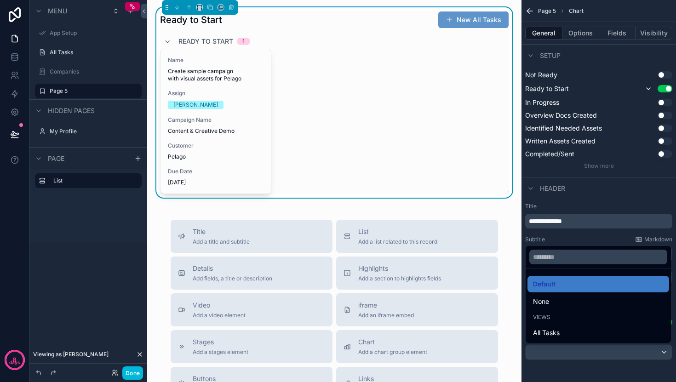
click at [536, 246] on div "scrollable content" at bounding box center [598, 257] width 145 height 22
click at [665, 353] on div "scrollable content" at bounding box center [338, 191] width 676 height 382
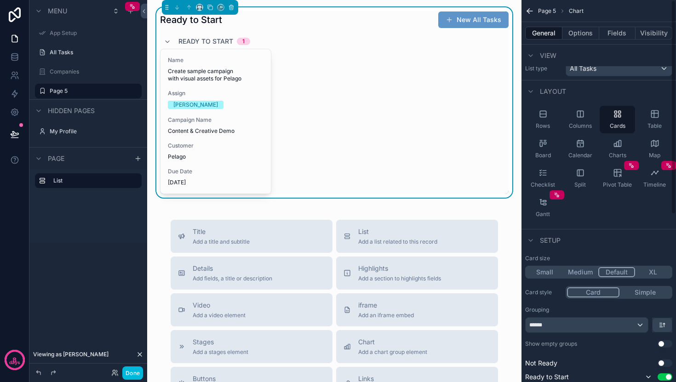
scroll to position [0, 0]
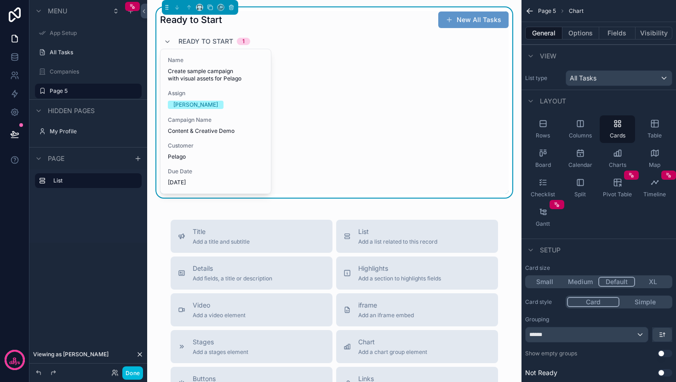
click at [656, 188] on div "Timeline" at bounding box center [654, 188] width 35 height 28
click at [656, 37] on button "Visibility" at bounding box center [654, 33] width 37 height 13
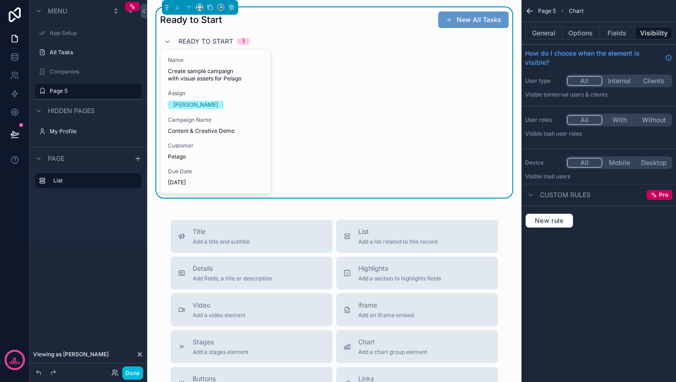
click at [0, 0] on icon "scrollable content" at bounding box center [0, 0] width 0 height 0
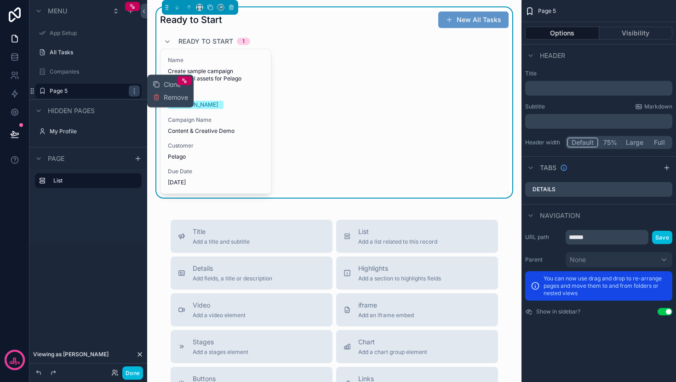
click at [161, 100] on button "Remove" at bounding box center [170, 97] width 35 height 9
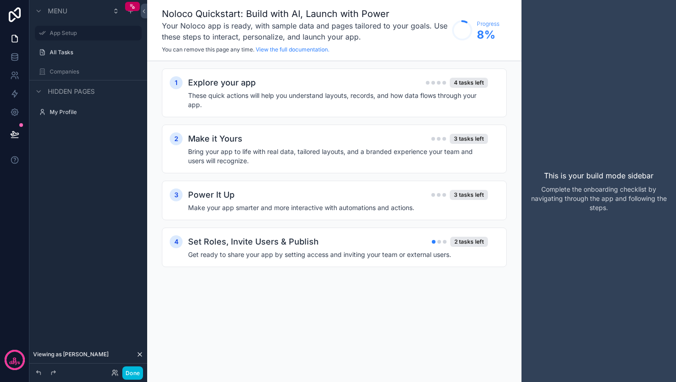
click at [140, 356] on icon at bounding box center [139, 354] width 7 height 7
click at [332, 89] on div "Explore your app 4 tasks left" at bounding box center [338, 82] width 300 height 13
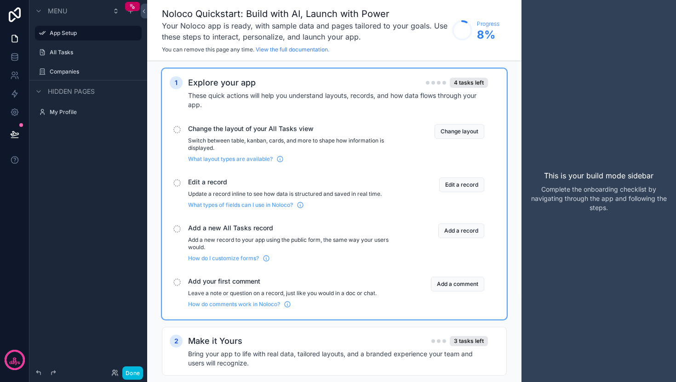
click at [319, 81] on div "Explore your app 4 tasks left" at bounding box center [338, 82] width 300 height 13
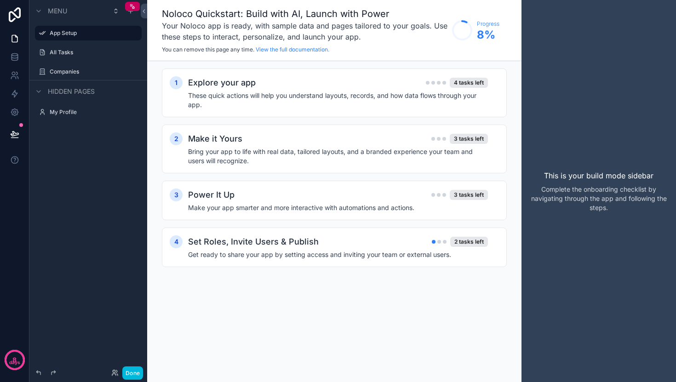
click at [319, 81] on div "Explore your app 4 tasks left" at bounding box center [338, 82] width 300 height 13
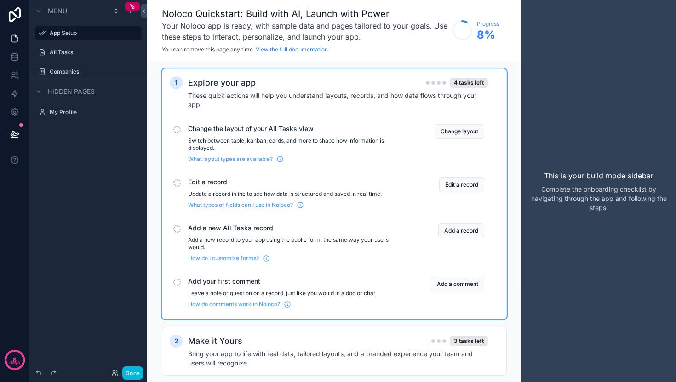
click at [292, 138] on p "Switch between table, kanban, cards, and more to shape how information is displ…" at bounding box center [295, 144] width 215 height 15
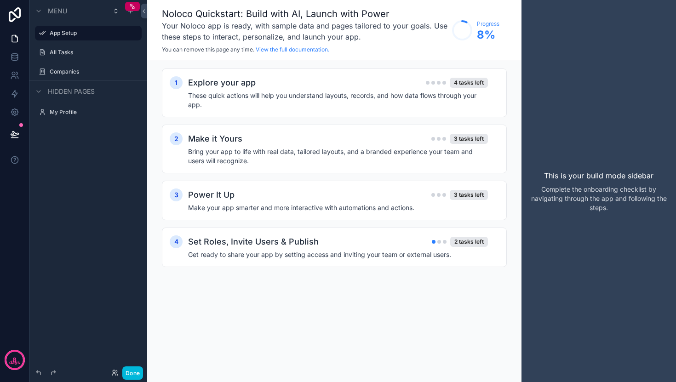
click at [294, 95] on h4 "These quick actions will help you understand layouts, records, and how data flo…" at bounding box center [338, 100] width 300 height 18
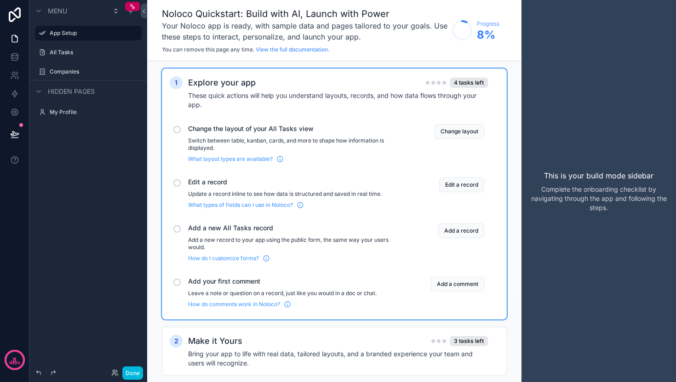
click at [450, 132] on button "Change layout" at bounding box center [460, 131] width 50 height 15
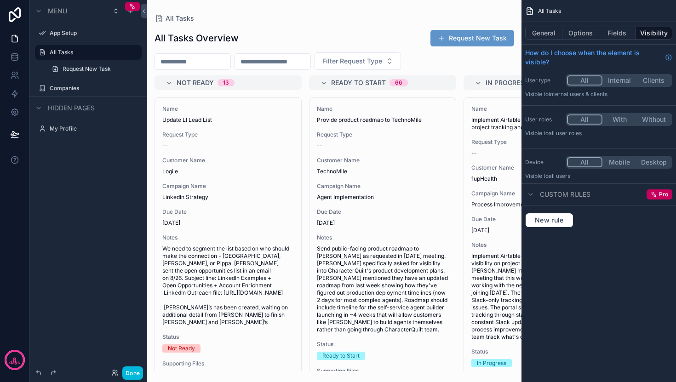
click at [579, 199] on span "Custom rules" at bounding box center [565, 194] width 51 height 9
click at [536, 196] on div "Custom rules" at bounding box center [557, 194] width 65 height 11
click at [552, 224] on button "New rule" at bounding box center [549, 220] width 48 height 15
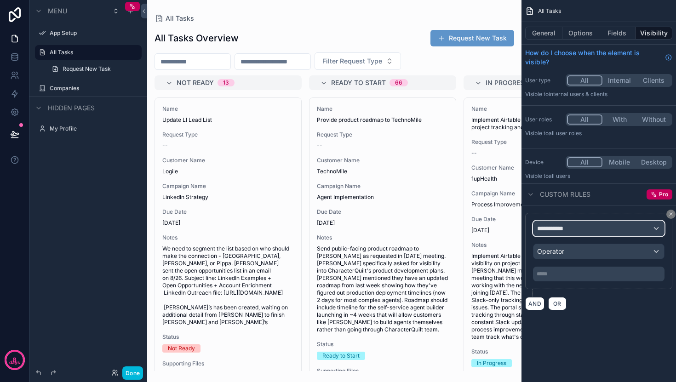
click at [574, 234] on div "**********" at bounding box center [599, 228] width 131 height 15
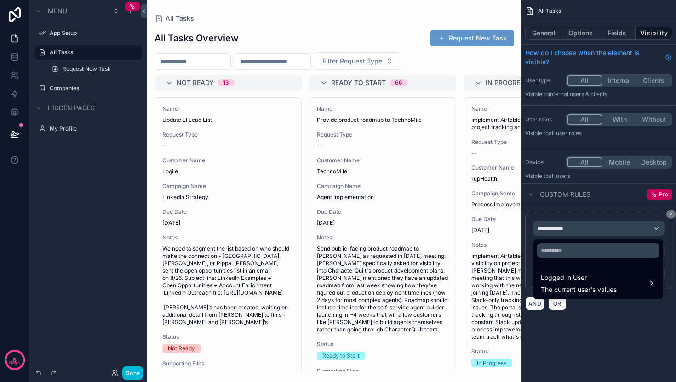
click at [593, 288] on span "The current user's values" at bounding box center [579, 289] width 76 height 9
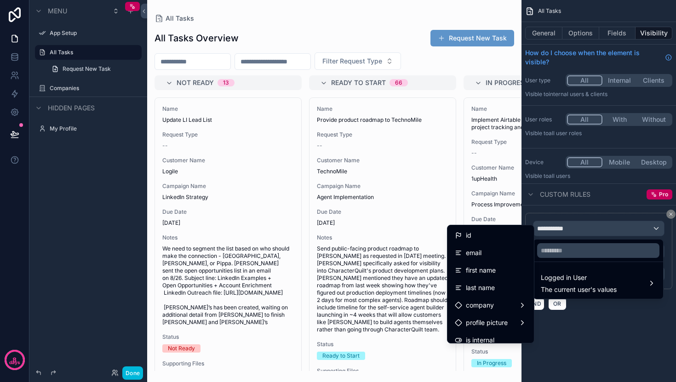
click at [599, 322] on div "scrollable content" at bounding box center [338, 191] width 676 height 382
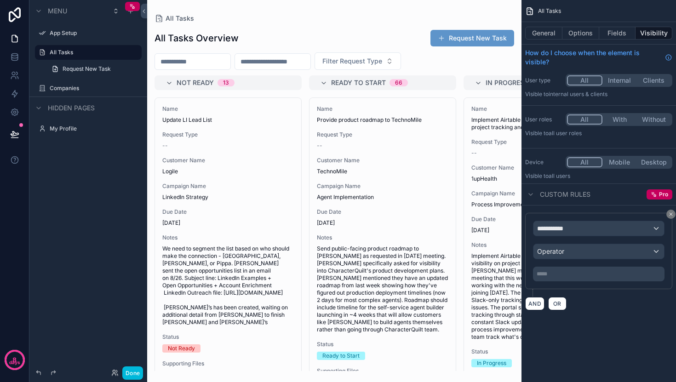
click at [671, 217] on icon "scrollable content" at bounding box center [671, 215] width 6 height 6
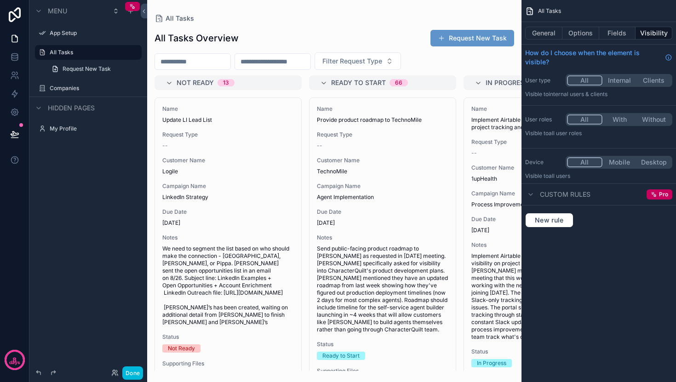
click at [257, 92] on div "scrollable content" at bounding box center [334, 191] width 374 height 382
click at [553, 34] on button "General" at bounding box center [543, 33] width 37 height 13
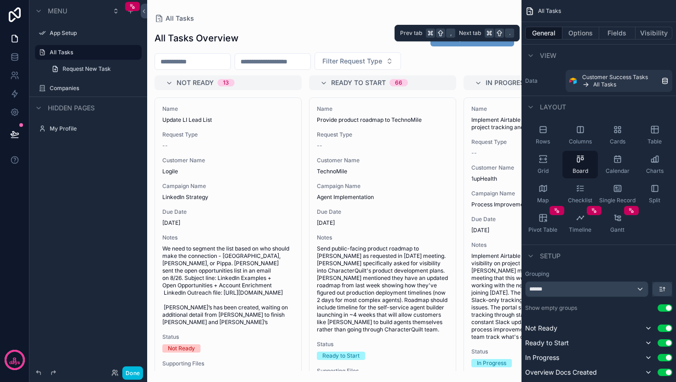
click at [581, 34] on button "Options" at bounding box center [581, 33] width 37 height 13
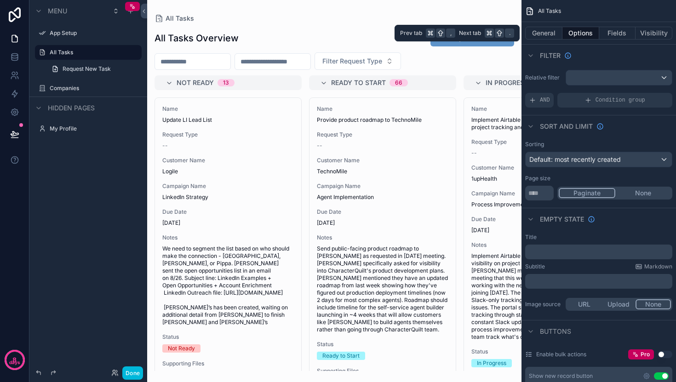
click at [621, 35] on button "Fields" at bounding box center [617, 33] width 37 height 13
